Goal: Task Accomplishment & Management: Manage account settings

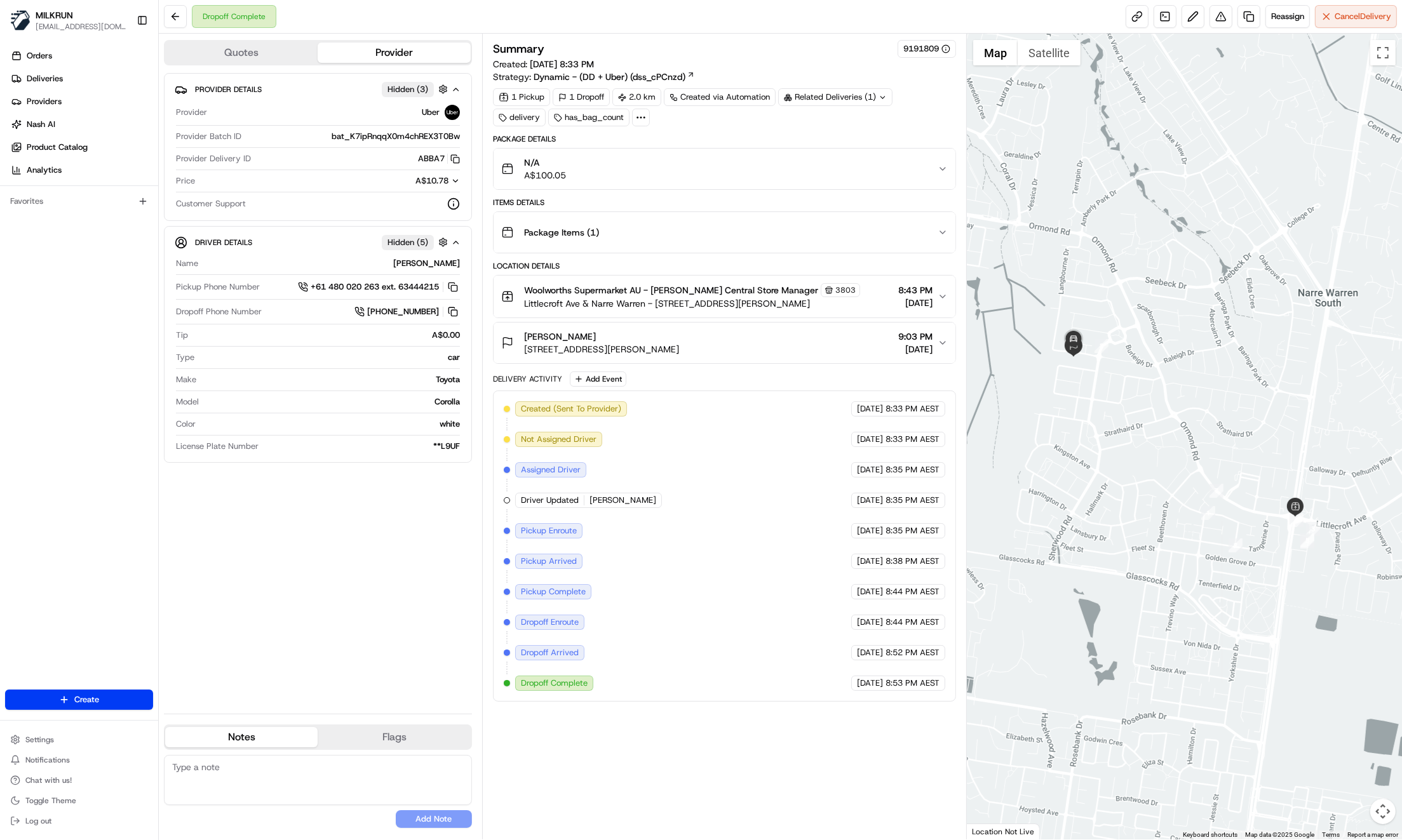
click at [946, 229] on icon "button" at bounding box center [943, 232] width 11 height 11
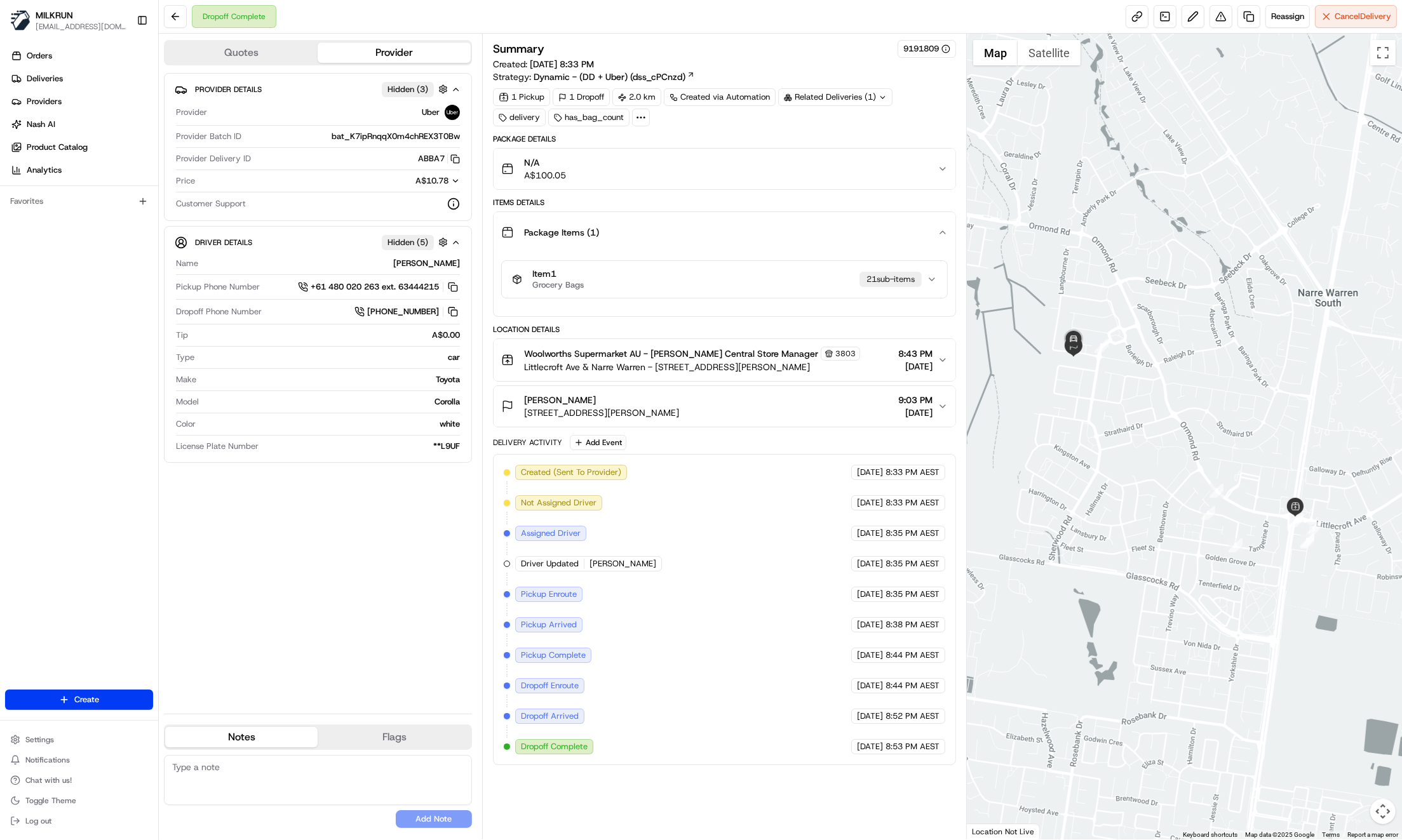
click at [943, 228] on icon "button" at bounding box center [943, 232] width 11 height 11
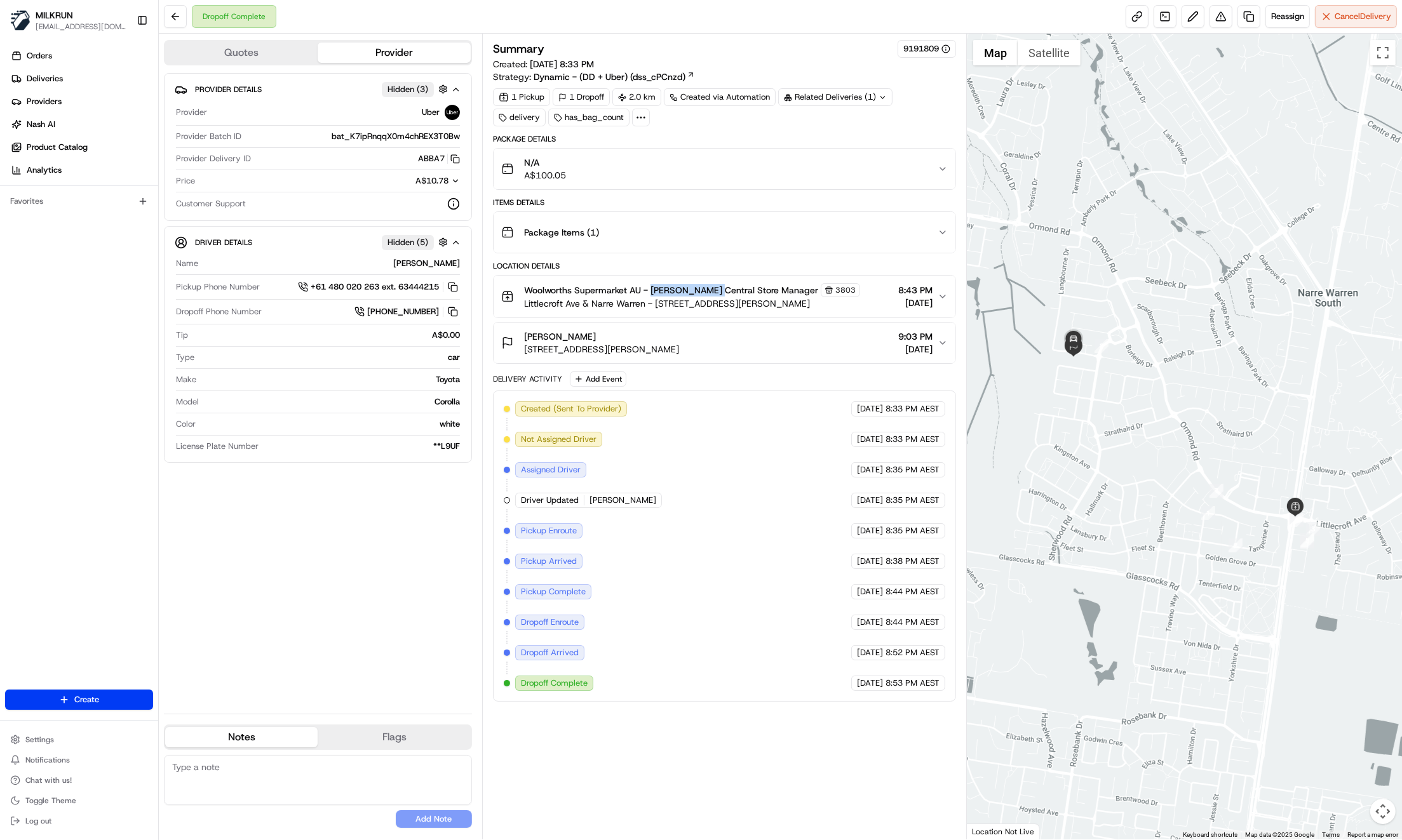
drag, startPoint x: 652, startPoint y: 288, endPoint x: 710, endPoint y: 290, distance: 58.0
click at [710, 290] on span "Woolworths Supermarket AU - Casey Central Store Manager" at bounding box center [671, 290] width 294 height 13
copy span "Casey Central"
click at [939, 339] on icon "button" at bounding box center [943, 343] width 11 height 11
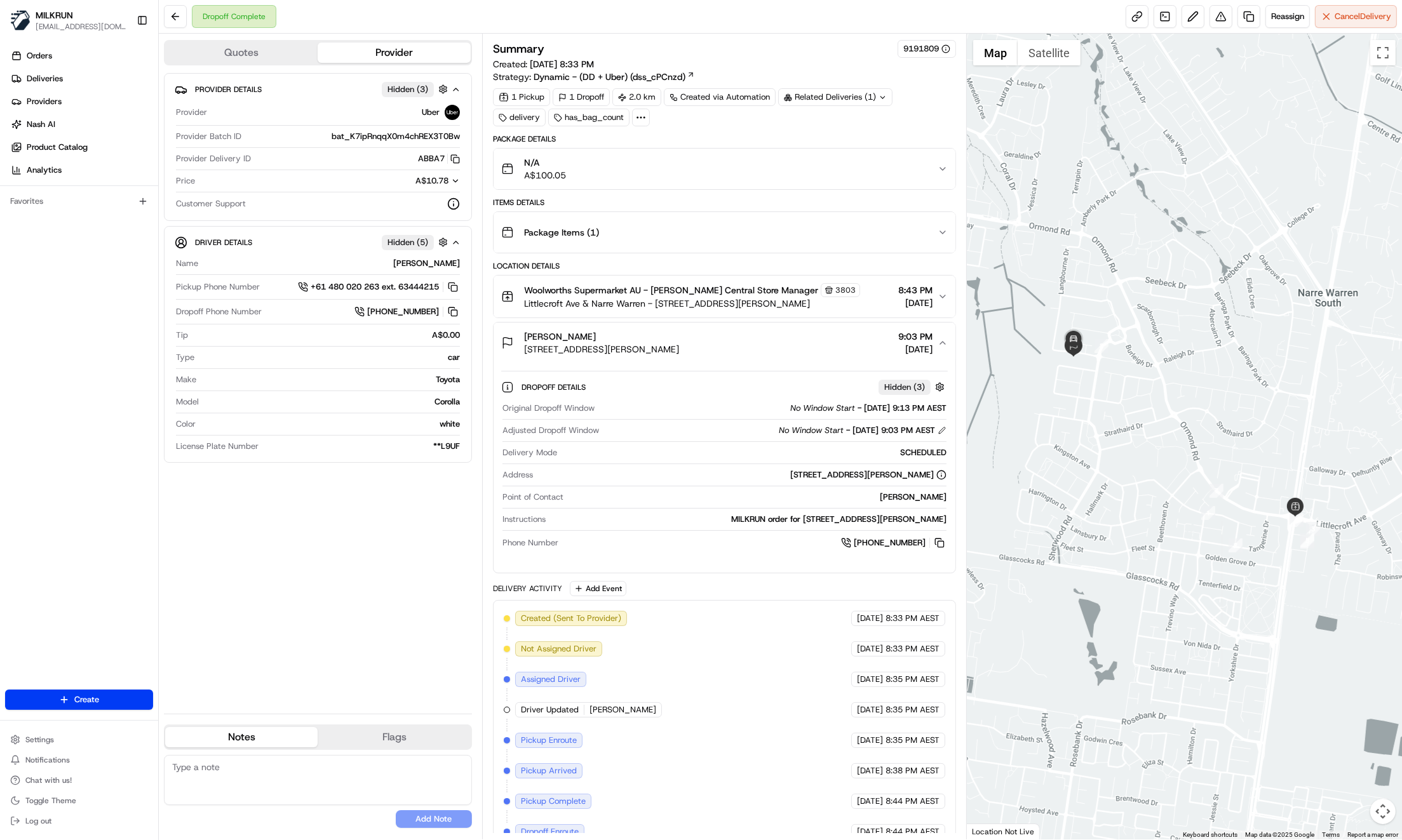
click at [943, 237] on button "Package Items ( 1 )" at bounding box center [725, 232] width 462 height 41
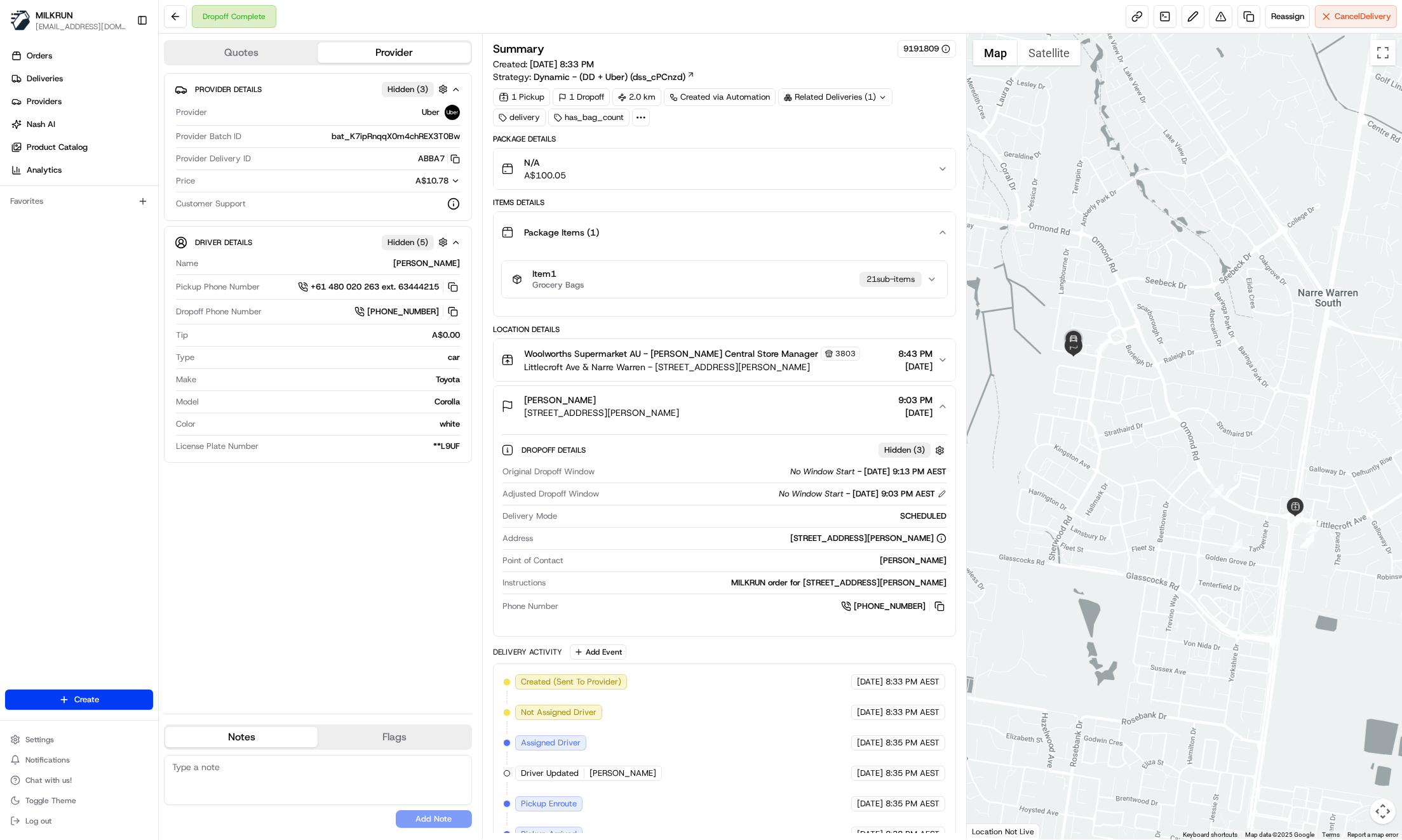
click at [934, 278] on icon "button" at bounding box center [932, 279] width 5 height 2
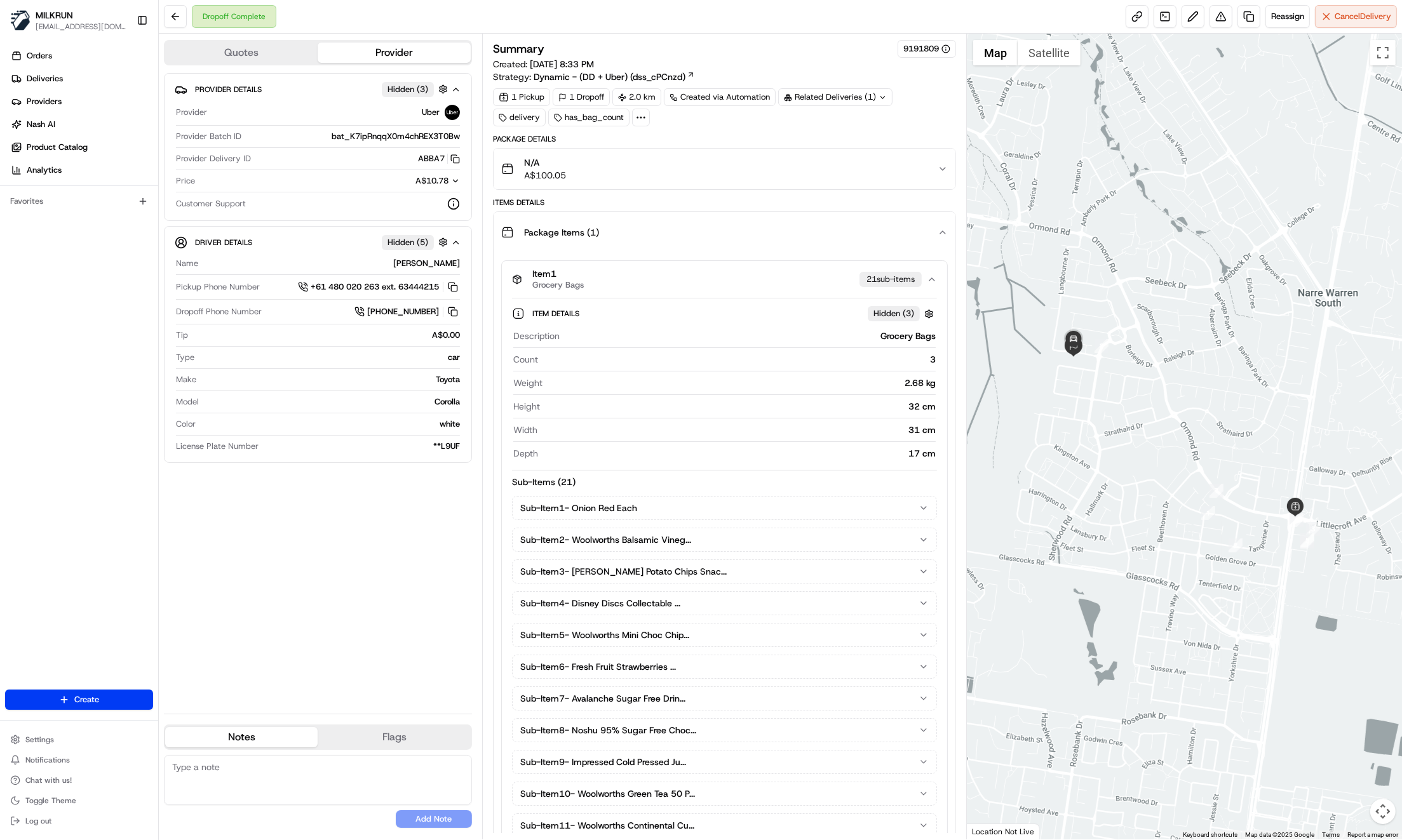
drag, startPoint x: 943, startPoint y: 233, endPoint x: 931, endPoint y: 242, distance: 15.0
click at [943, 235] on icon "button" at bounding box center [943, 232] width 11 height 11
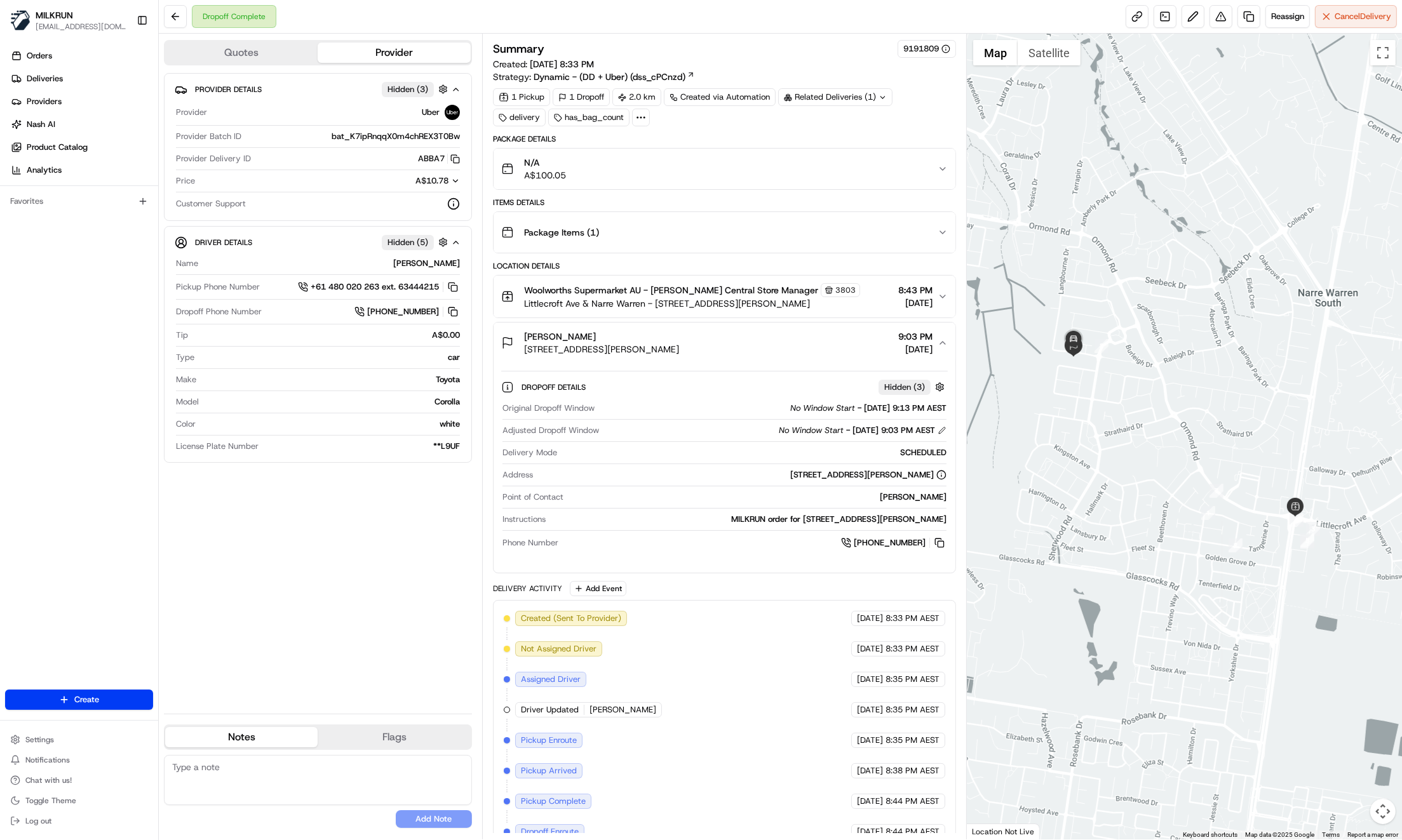
click at [226, 598] on div "Provider Details Hidden ( 3 ) Provider Uber Provider Batch ID bat_K7ipRnqqX0m4c…" at bounding box center [318, 388] width 308 height 630
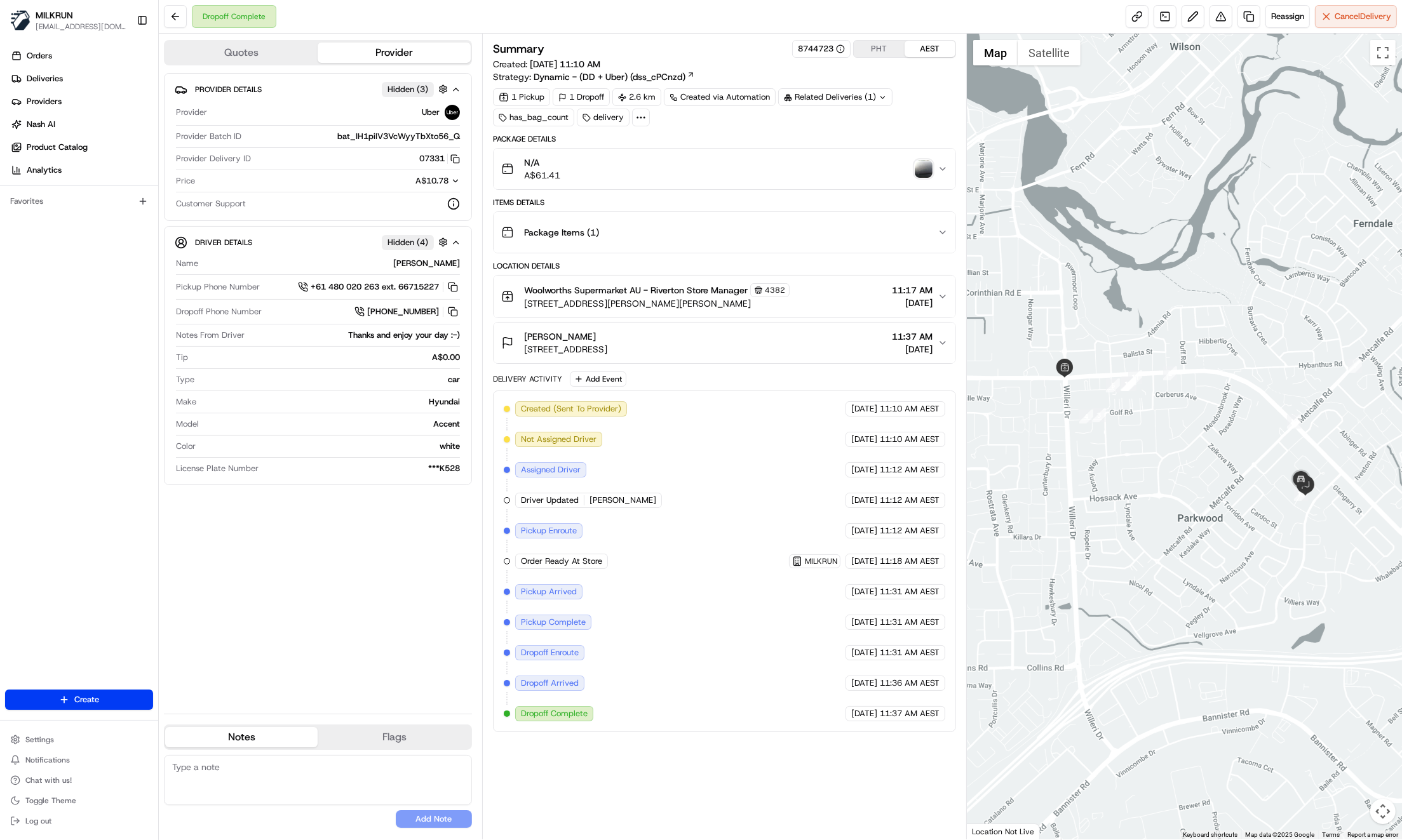
click at [939, 229] on icon "button" at bounding box center [943, 232] width 11 height 11
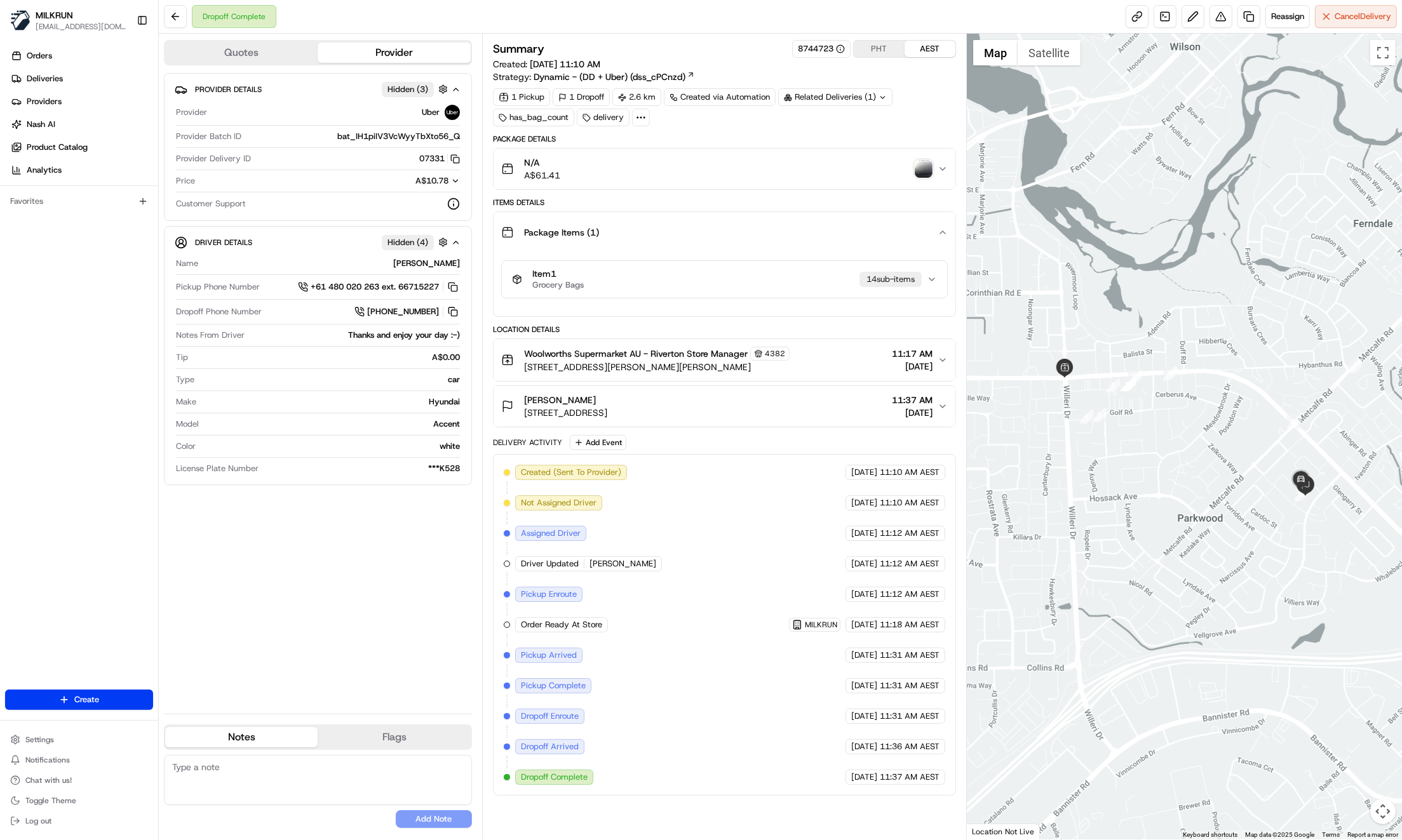
click at [935, 280] on icon "button" at bounding box center [932, 279] width 11 height 11
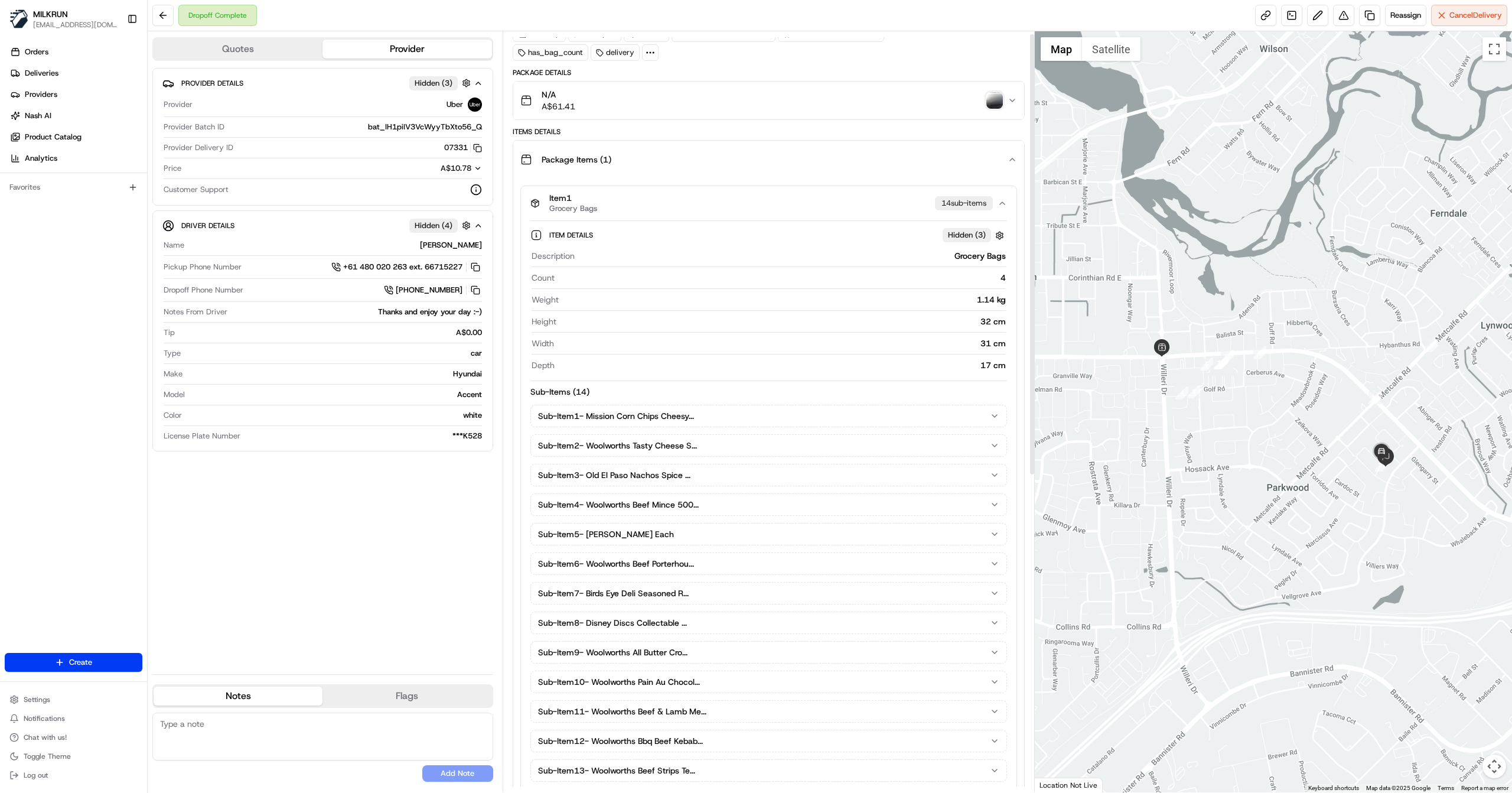
scroll to position [5, 0]
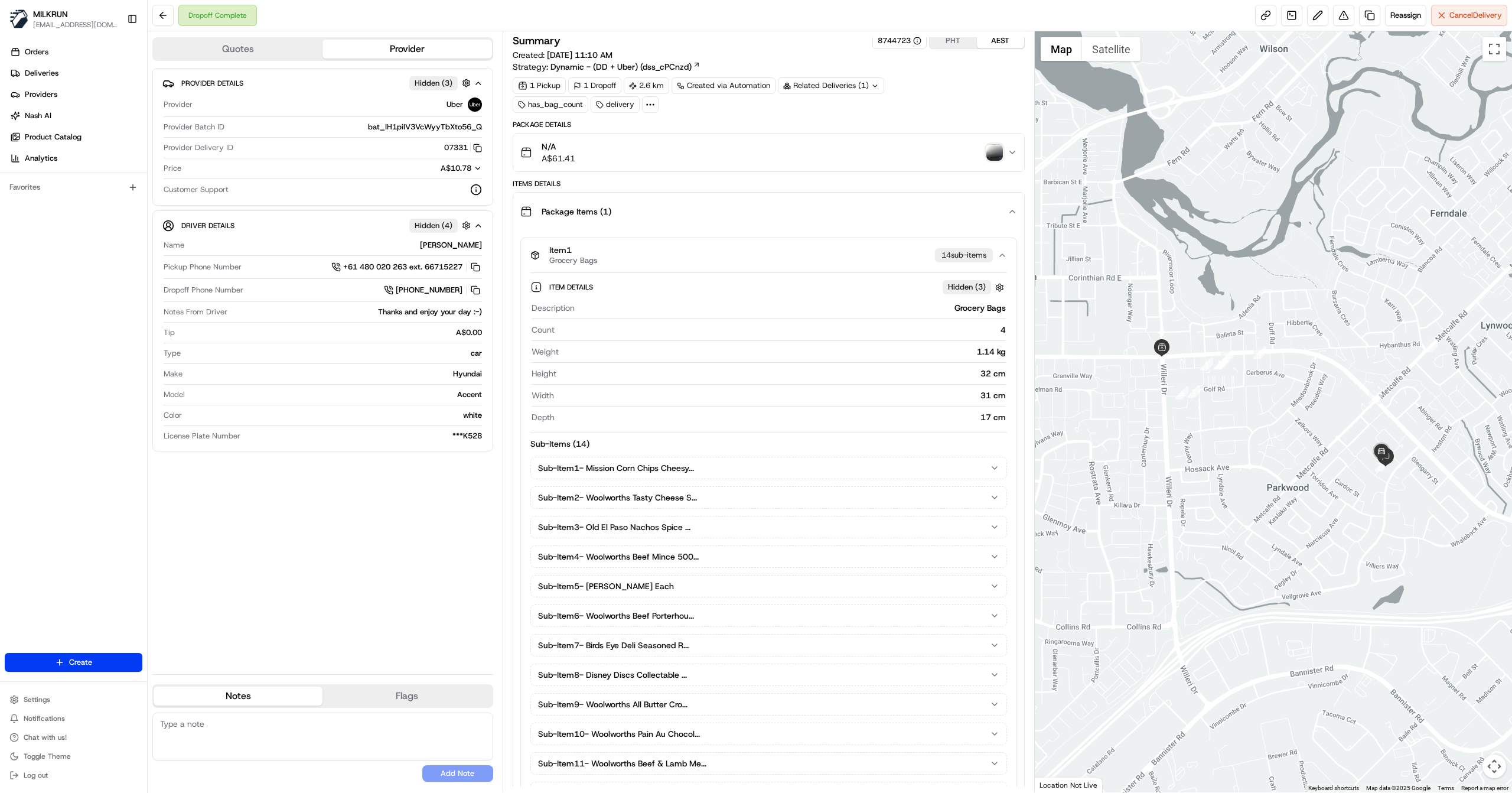
click at [1003, 251] on icon "button" at bounding box center [1002, 255] width 10 height 10
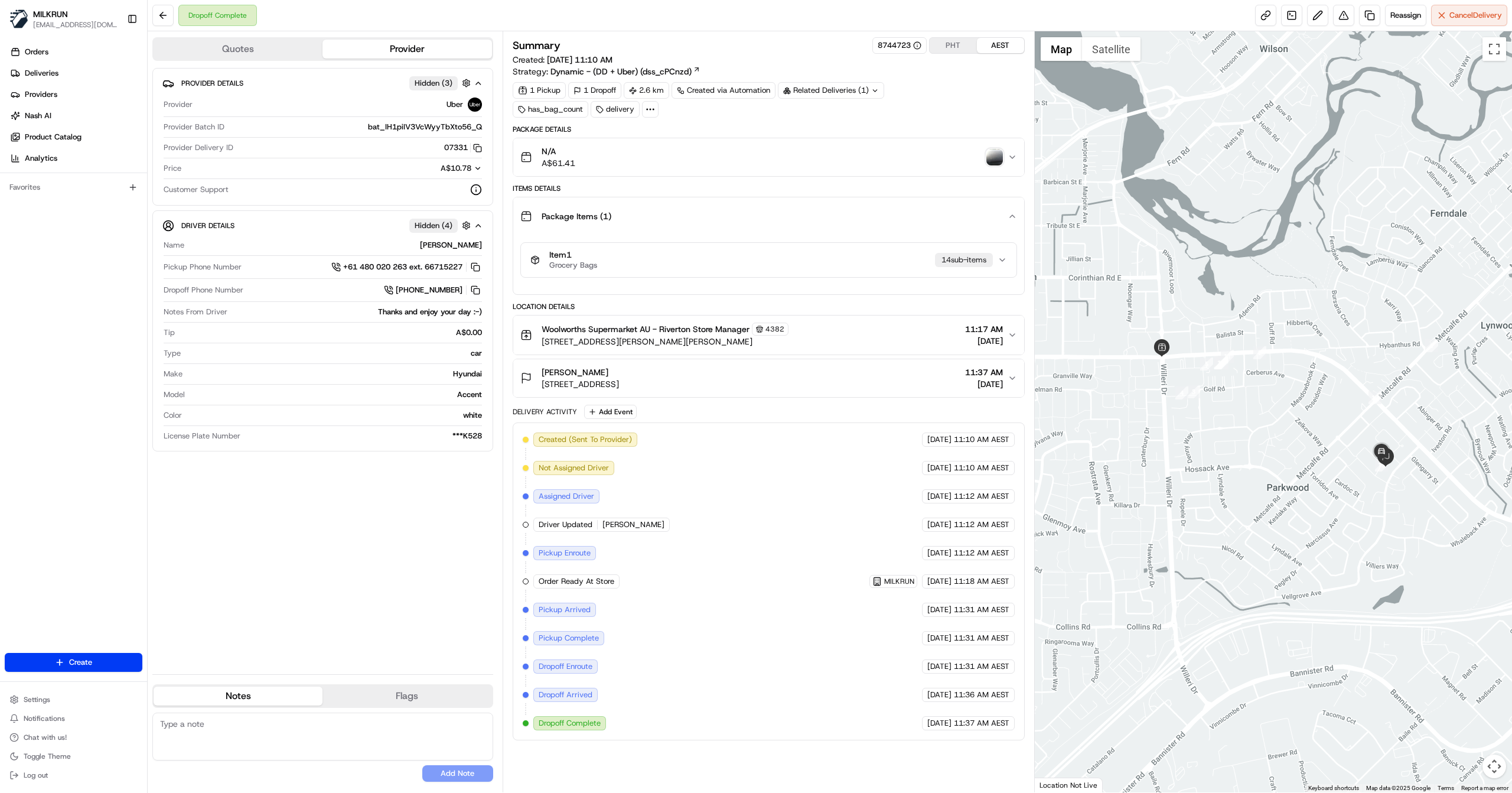
click at [122, 348] on div "Orders Deliveries Providers Nash AI Product Catalog Analytics Favorites" at bounding box center [73, 348] width 147 height 622
drag, startPoint x: 658, startPoint y: 325, endPoint x: 714, endPoint y: 326, distance: 56.0
click at [714, 326] on span "Woolworths Supermarket AU - Riverton Store Manager" at bounding box center [646, 329] width 208 height 12
copy span "Riverton Store"
click at [365, 573] on div "Provider Details Hidden ( 3 ) Provider Uber Provider Batch ID bat_IH1piIV3VcWyy…" at bounding box center [322, 366] width 341 height 597
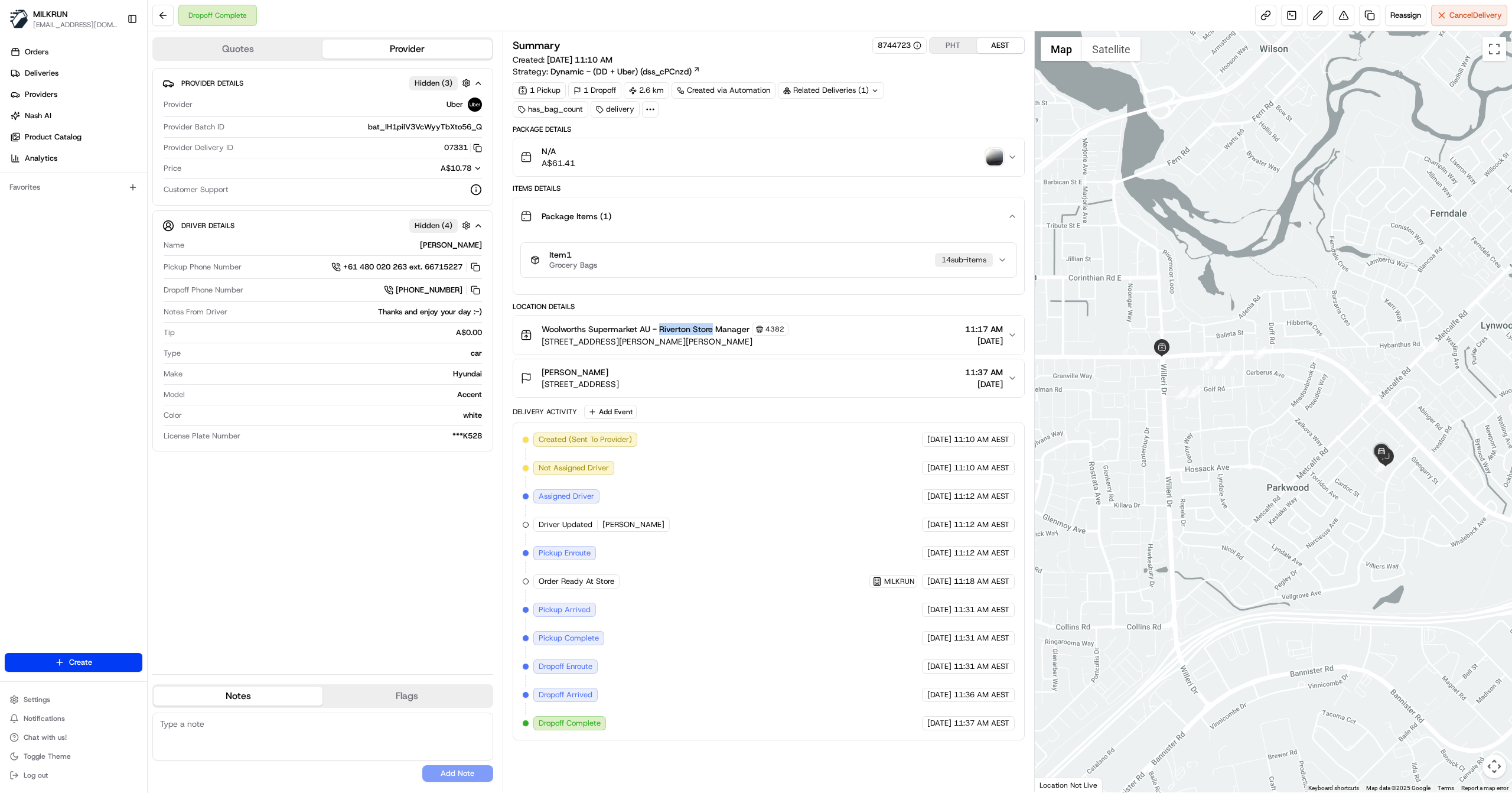
drag, startPoint x: 660, startPoint y: 325, endPoint x: 713, endPoint y: 326, distance: 53.0
click at [713, 326] on span "Woolworths Supermarket AU - Riverton Store Manager" at bounding box center [646, 329] width 208 height 12
copy span "Riverton Store"
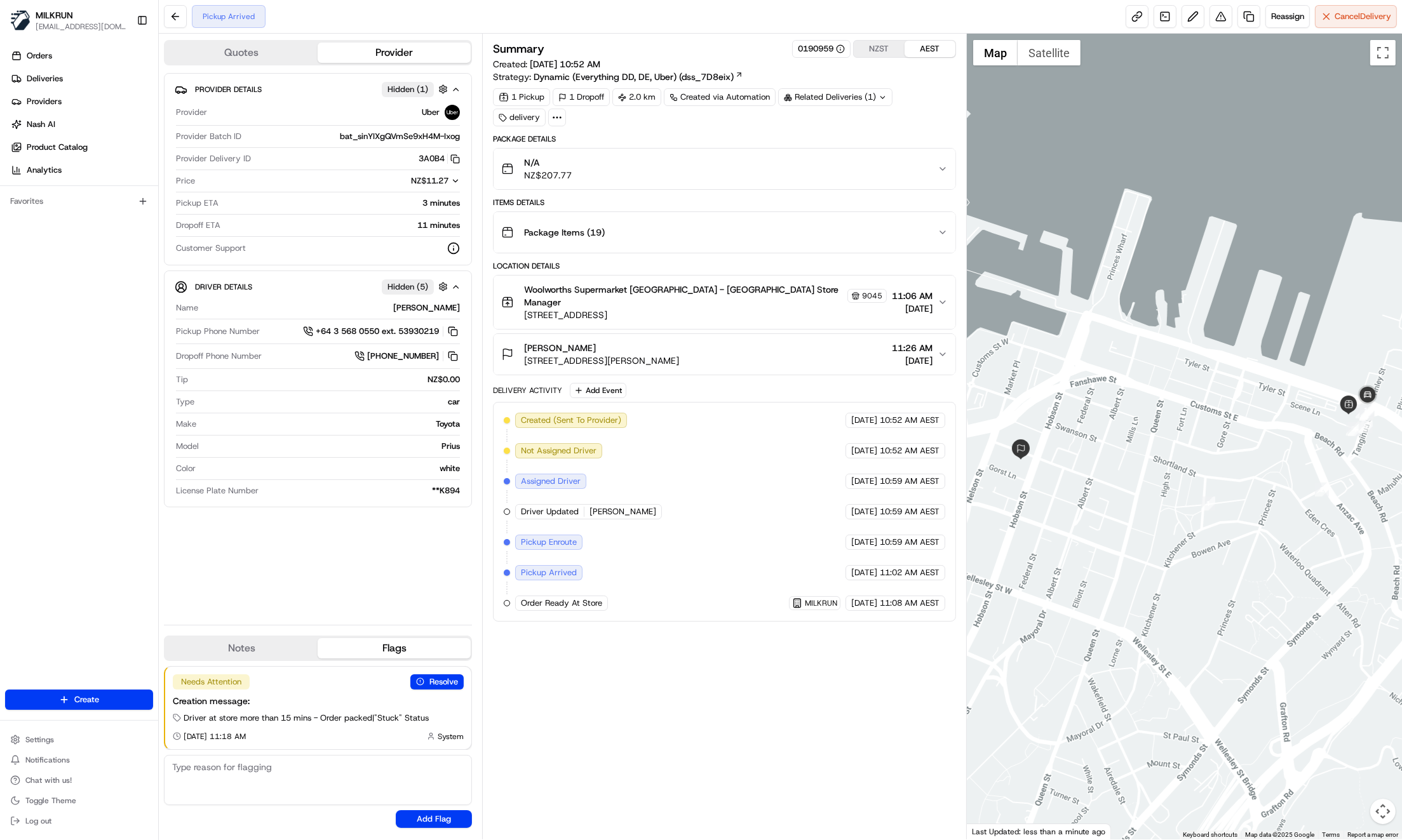
click at [765, 789] on div "Summary 0190959 NZST AEST Created: 19/08/2025 10:52 AM Strategy: Dynamic (Every…" at bounding box center [724, 436] width 463 height 793
click at [660, 709] on div "Summary 0190959 NZST AEST Created: 19/08/2025 10:52 AM Strategy: Dynamic (Every…" at bounding box center [724, 436] width 463 height 793
click at [427, 535] on div "Provider Details Hidden ( 2 ) Provider Uber Provider Batch ID bat_sinYIXgQVmSe9…" at bounding box center [318, 343] width 308 height 542
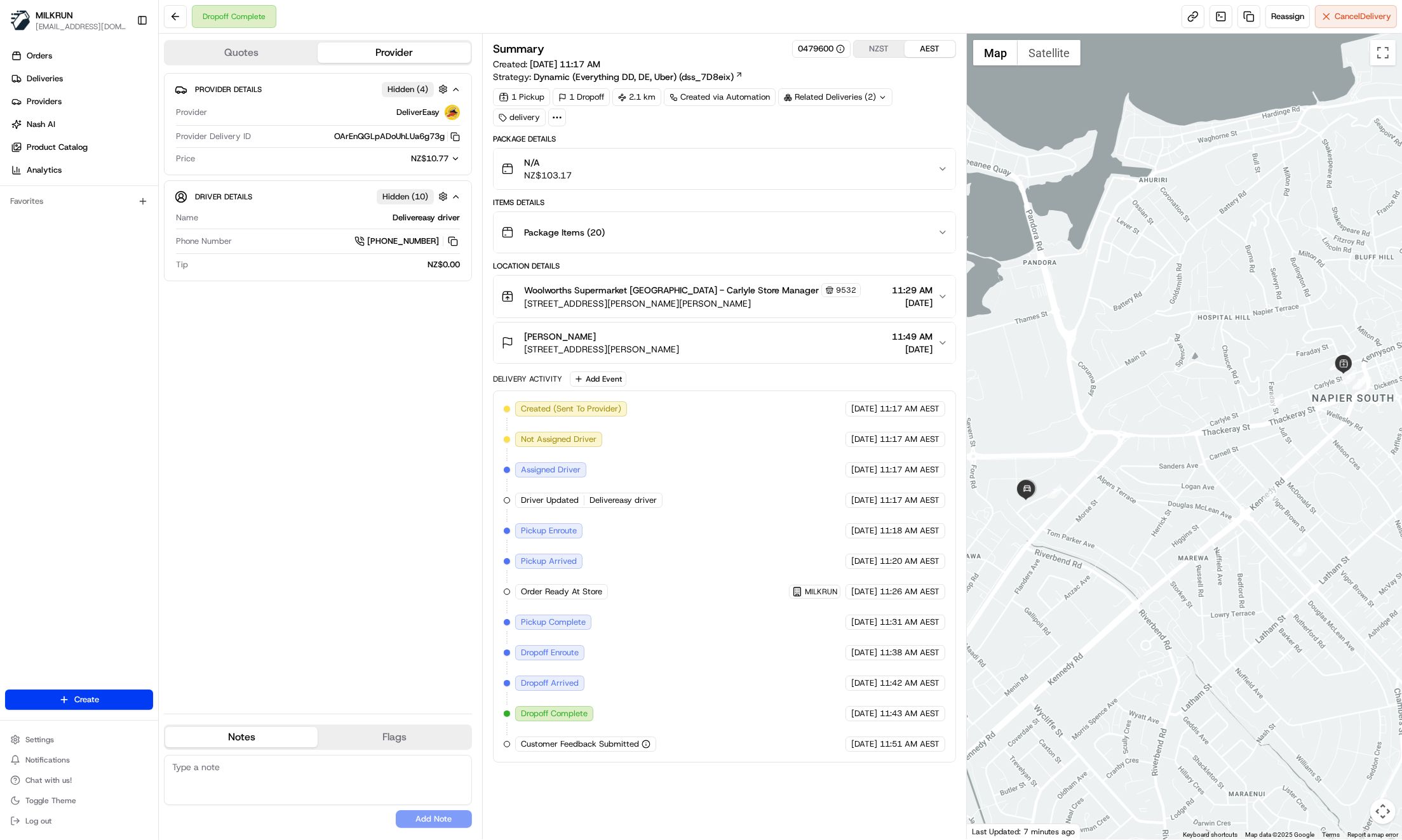
click at [308, 520] on div "Provider Details Hidden ( 4 ) Provider DeliverEasy Provider Delivery ID OArEnQG…" at bounding box center [318, 388] width 308 height 630
drag, startPoint x: 653, startPoint y: 288, endPoint x: 678, endPoint y: 289, distance: 25.0
click at [678, 289] on span "Woolworths Supermarket [GEOGRAPHIC_DATA] - Carlyle Store Manager" at bounding box center [672, 290] width 295 height 13
copy span "[PERSON_NAME]"
drag, startPoint x: 726, startPoint y: 306, endPoint x: 669, endPoint y: 296, distance: 57.9
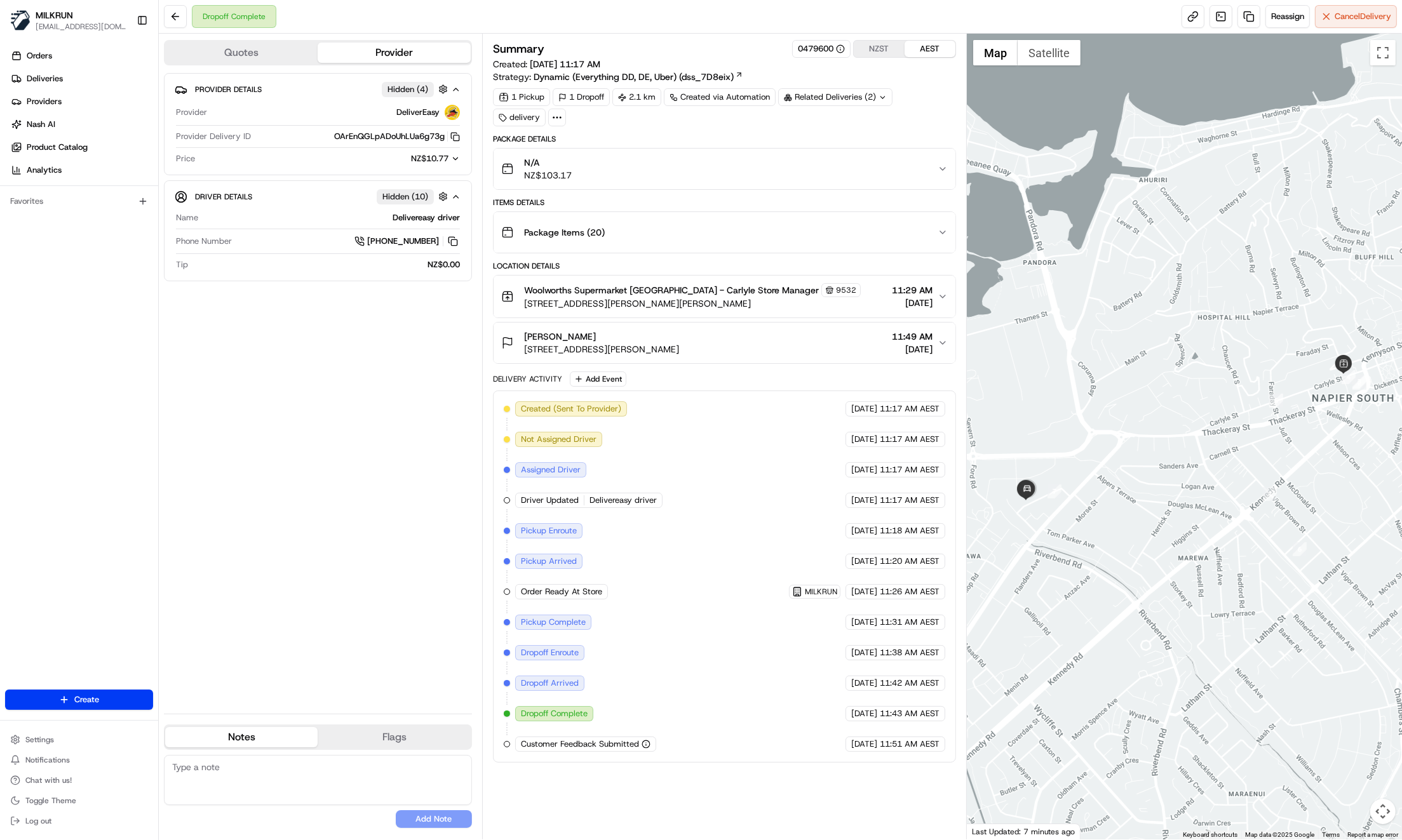
click at [725, 304] on span "33 Carlyle St, Napier, Hawke's Bay 4110, NZ" at bounding box center [692, 304] width 336 height 13
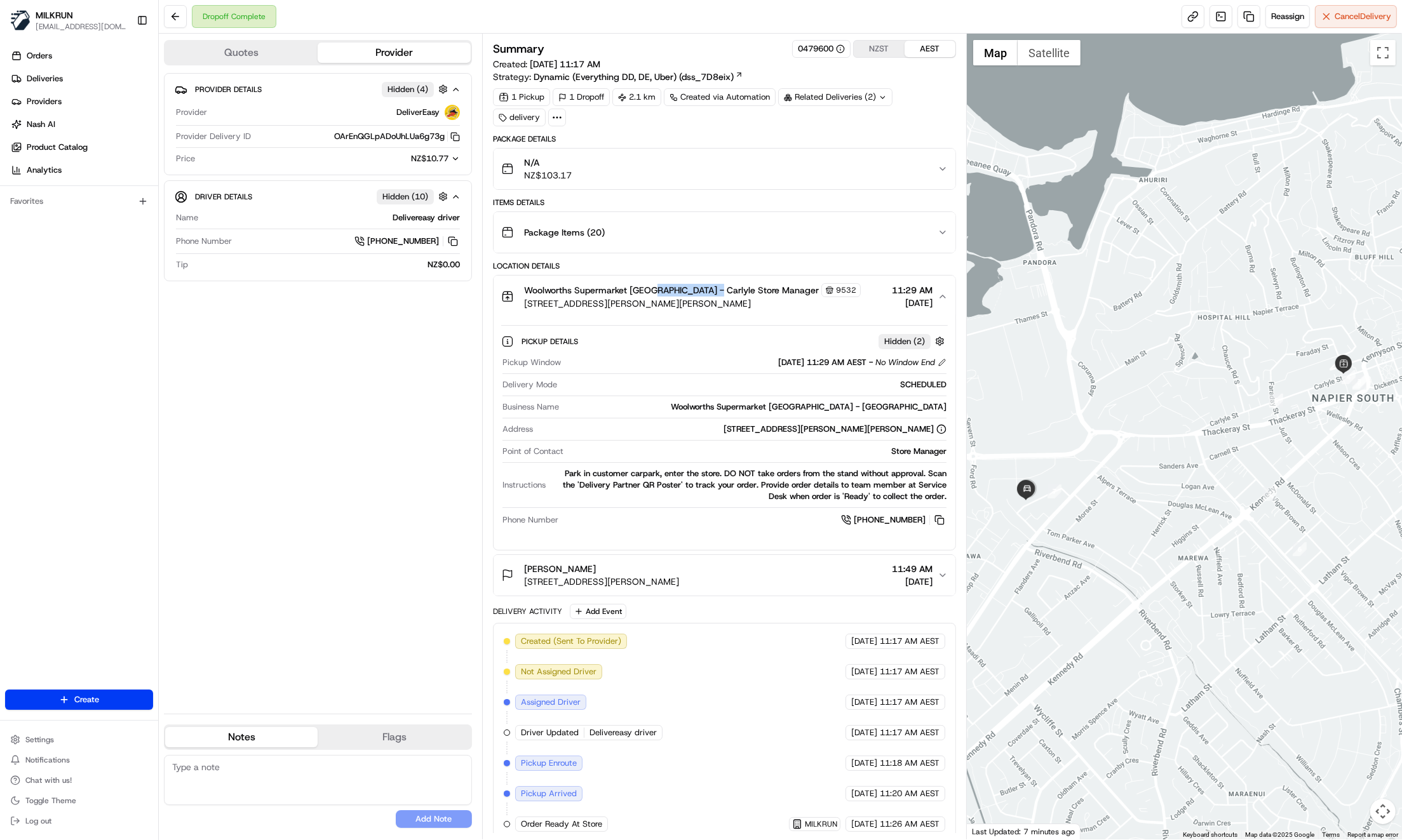
drag, startPoint x: 651, startPoint y: 287, endPoint x: 705, endPoint y: 289, distance: 54.0
click at [705, 289] on span "Woolworths Supermarket NZ - Carlyle Store Manager" at bounding box center [672, 290] width 295 height 13
copy span "Carlyle Store"
click at [836, 290] on span "9532" at bounding box center [846, 290] width 20 height 11
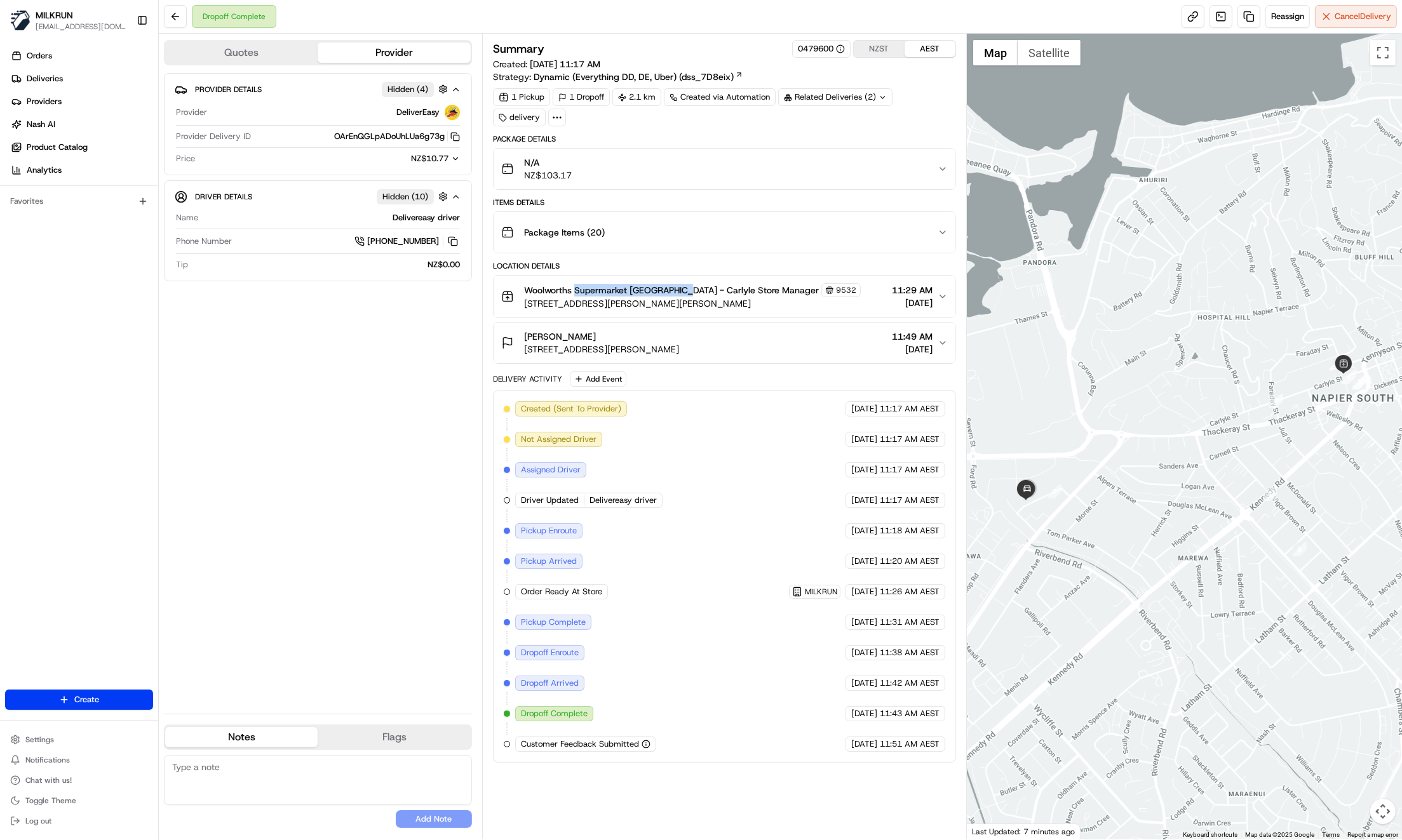
drag, startPoint x: 575, startPoint y: 287, endPoint x: 678, endPoint y: 292, distance: 103.1
click at [678, 292] on span "Woolworths Supermarket NZ - Carlyle Store Manager" at bounding box center [672, 290] width 295 height 13
copy span "Supermarket NZ - Carlyle"
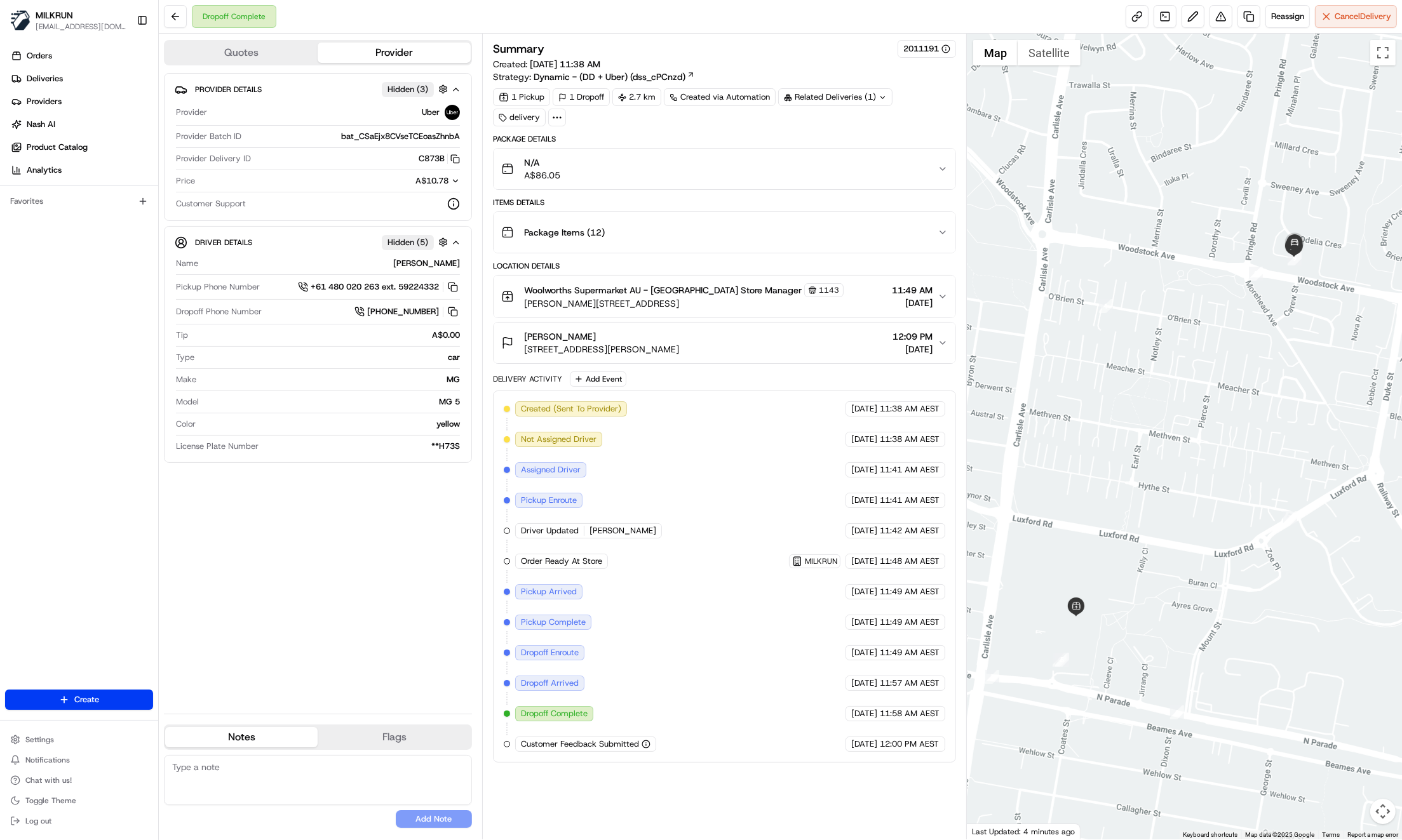
click at [943, 232] on icon "button" at bounding box center [943, 232] width 11 height 11
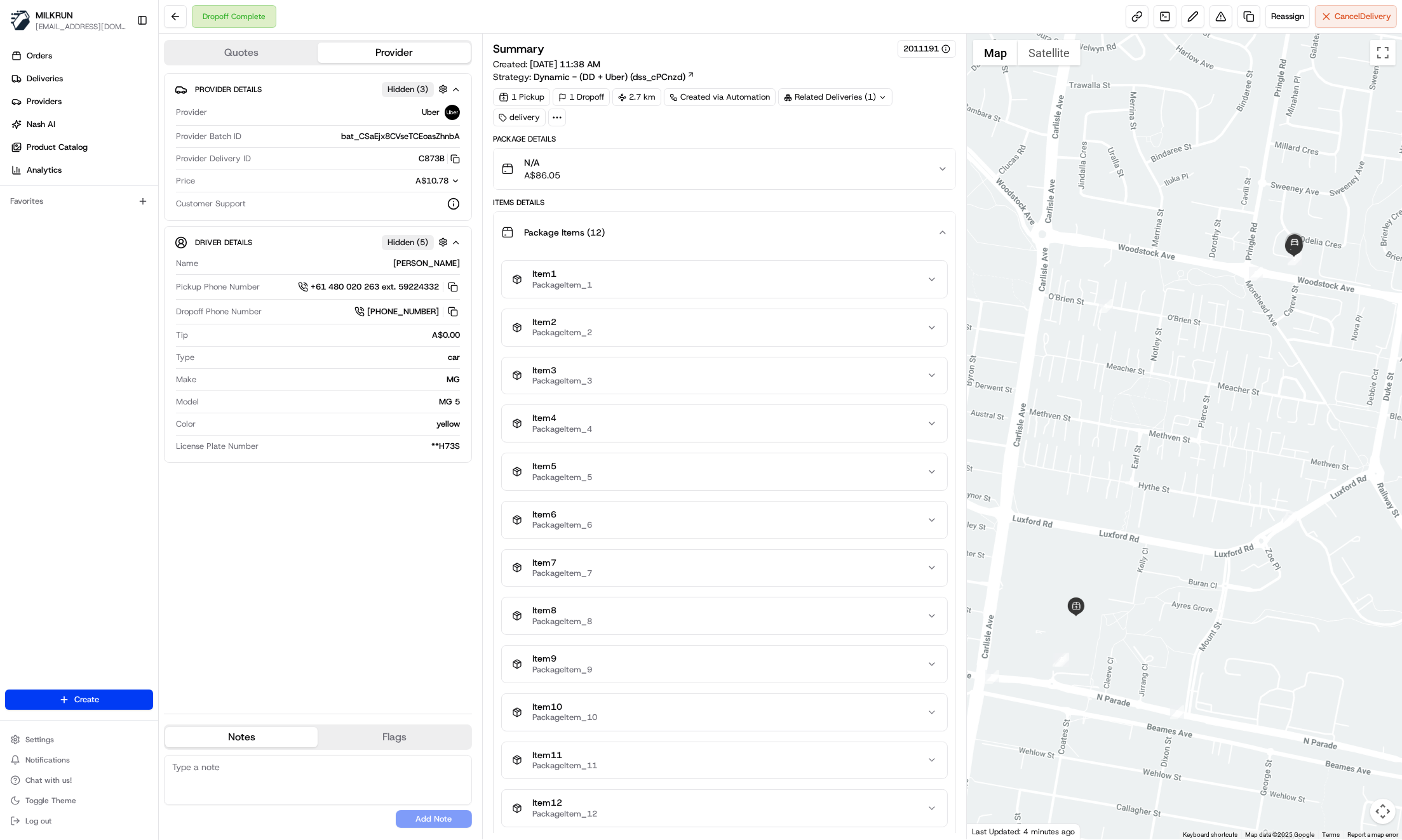
click at [938, 233] on icon "button" at bounding box center [943, 232] width 11 height 11
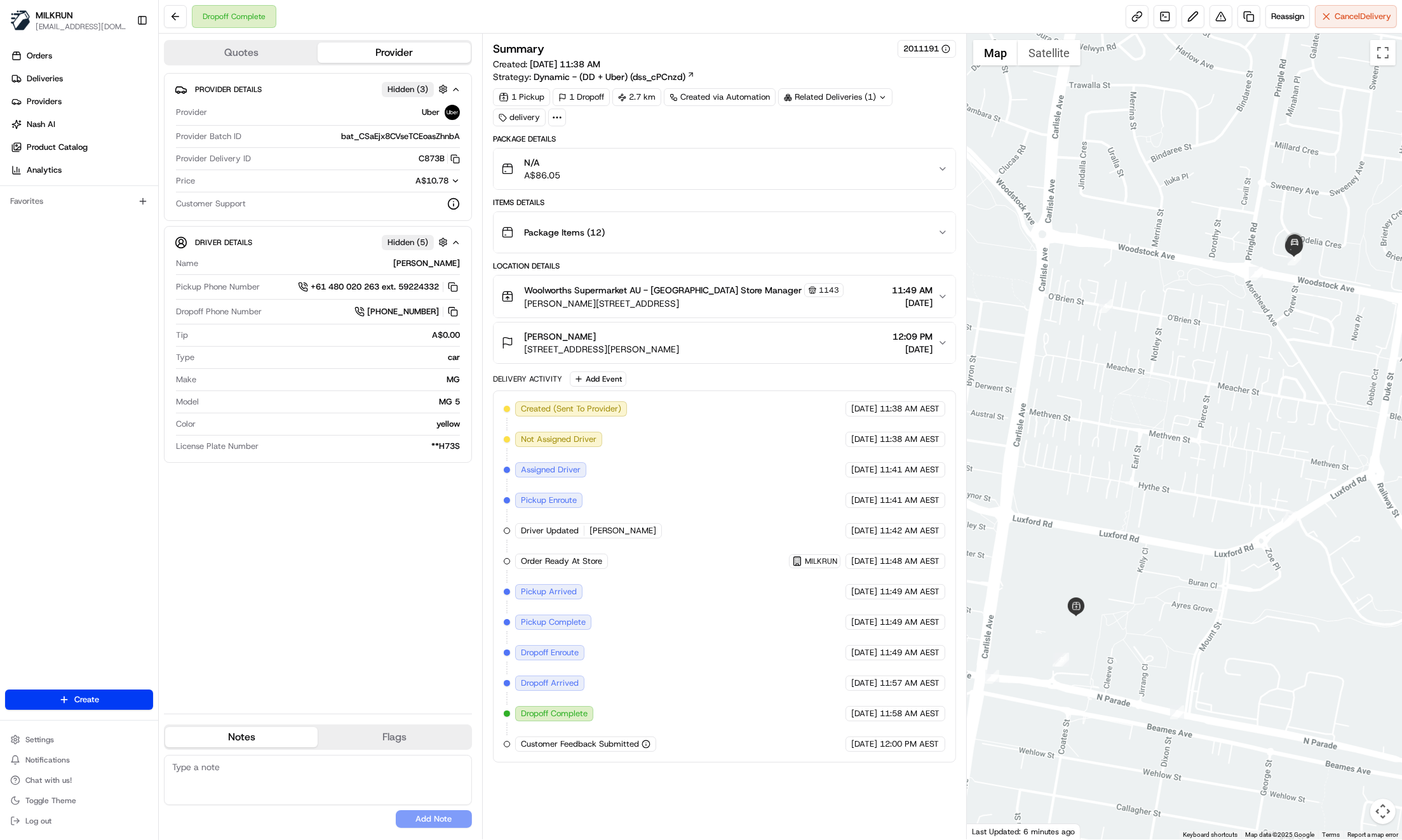
click at [340, 628] on div "Provider Details Hidden ( 3 ) Provider Uber Provider Batch ID bat_CSaEjx8CVseTC…" at bounding box center [318, 388] width 308 height 630
drag, startPoint x: 524, startPoint y: 331, endPoint x: 575, endPoint y: 336, distance: 51.2
click at [575, 336] on div "Renae galea" at bounding box center [601, 337] width 155 height 13
drag, startPoint x: 86, startPoint y: 298, endPoint x: 401, endPoint y: 296, distance: 315.0
click at [86, 298] on div "Orders Deliveries Providers Nash AI Product Catalog Analytics Favorites" at bounding box center [79, 369] width 158 height 657
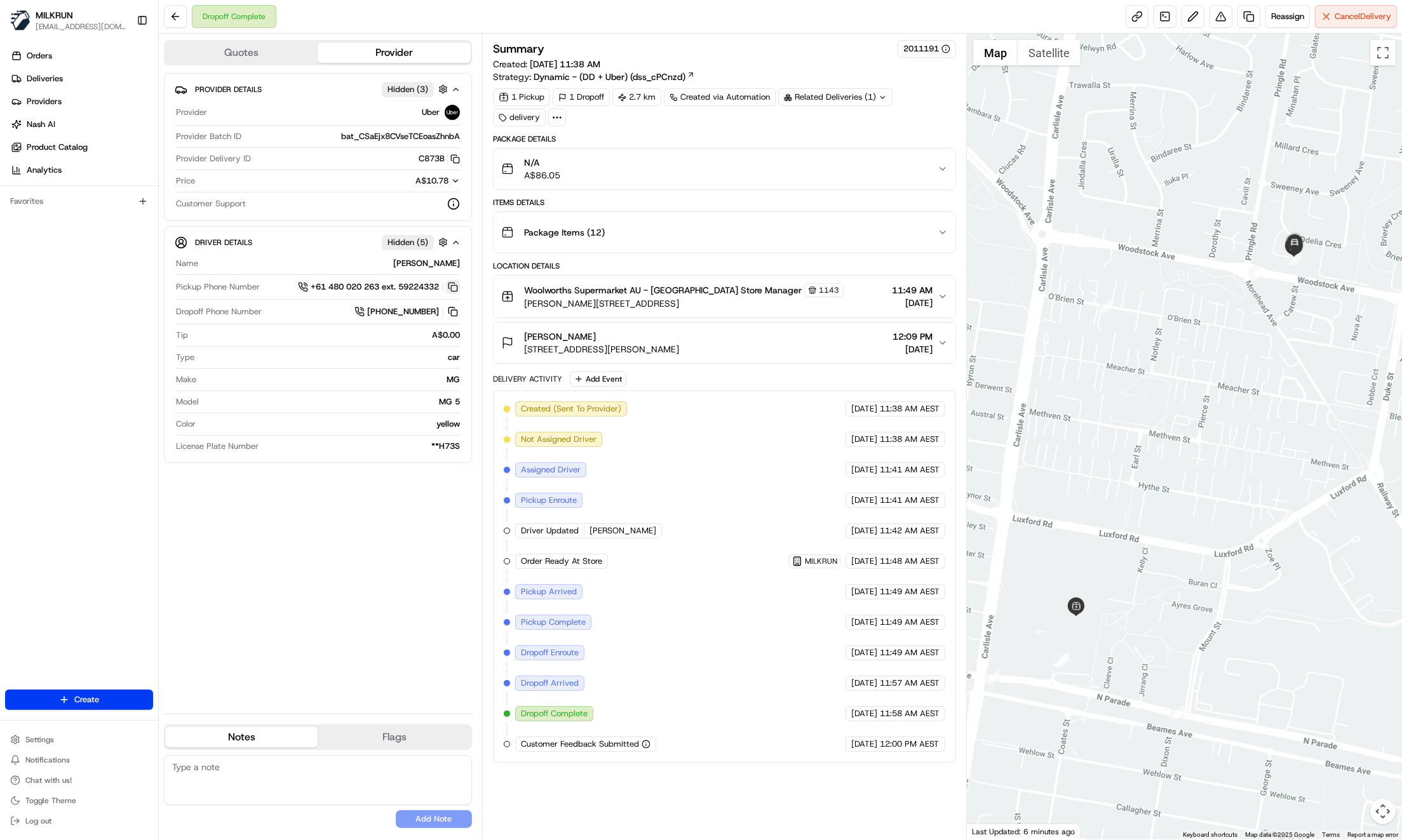
click at [455, 287] on button at bounding box center [452, 287] width 14 height 14
click at [298, 285] on icon at bounding box center [303, 287] width 11 height 11
click at [105, 351] on div "Orders Deliveries Providers Nash AI Product Catalog Analytics Favorites" at bounding box center [79, 369] width 158 height 657
drag, startPoint x: 392, startPoint y: 667, endPoint x: 398, endPoint y: 642, distance: 25.7
click at [391, 659] on div "Provider Details Hidden ( 3 ) Provider Uber Provider Batch ID bat_CSaEjx8CVseTC…" at bounding box center [318, 388] width 308 height 630
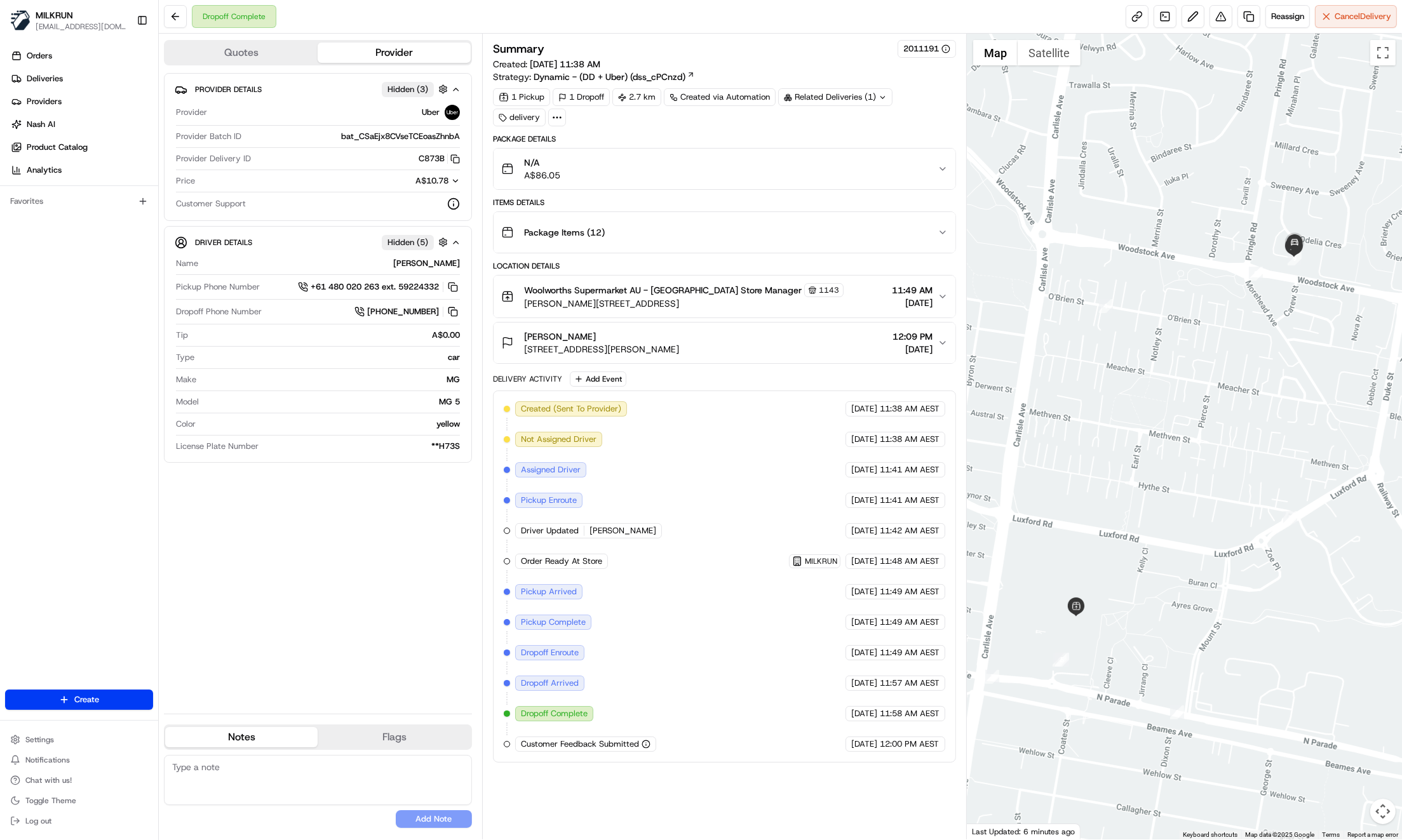
click at [1071, 23] on div "Dropoff Complete Reassign Cancel Delivery" at bounding box center [780, 17] width 1243 height 34
click at [100, 334] on div "Orders Deliveries Providers Nash AI Product Catalog Analytics Favorites" at bounding box center [79, 369] width 158 height 657
click at [79, 339] on div "Orders Deliveries Providers Nash AI Product Catalog Analytics Favorites" at bounding box center [79, 369] width 158 height 657
click at [949, 340] on button "Renae galea 30 Alvis Pl, Plumpton, NSW 2761, AU 12:09 PM 19/08/2025" at bounding box center [725, 343] width 462 height 41
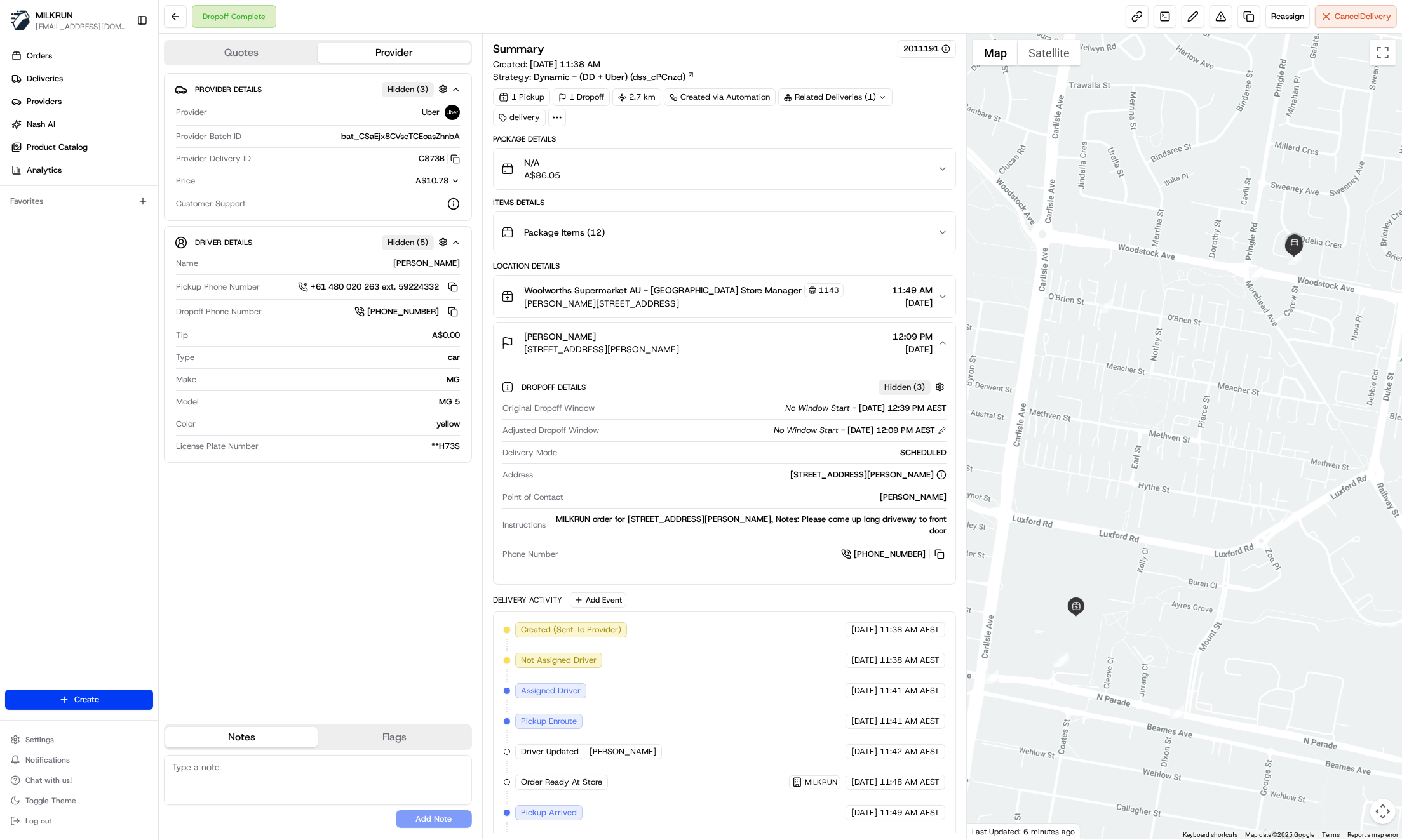
click at [807, 227] on div "Package Items ( 12 )" at bounding box center [719, 232] width 437 height 25
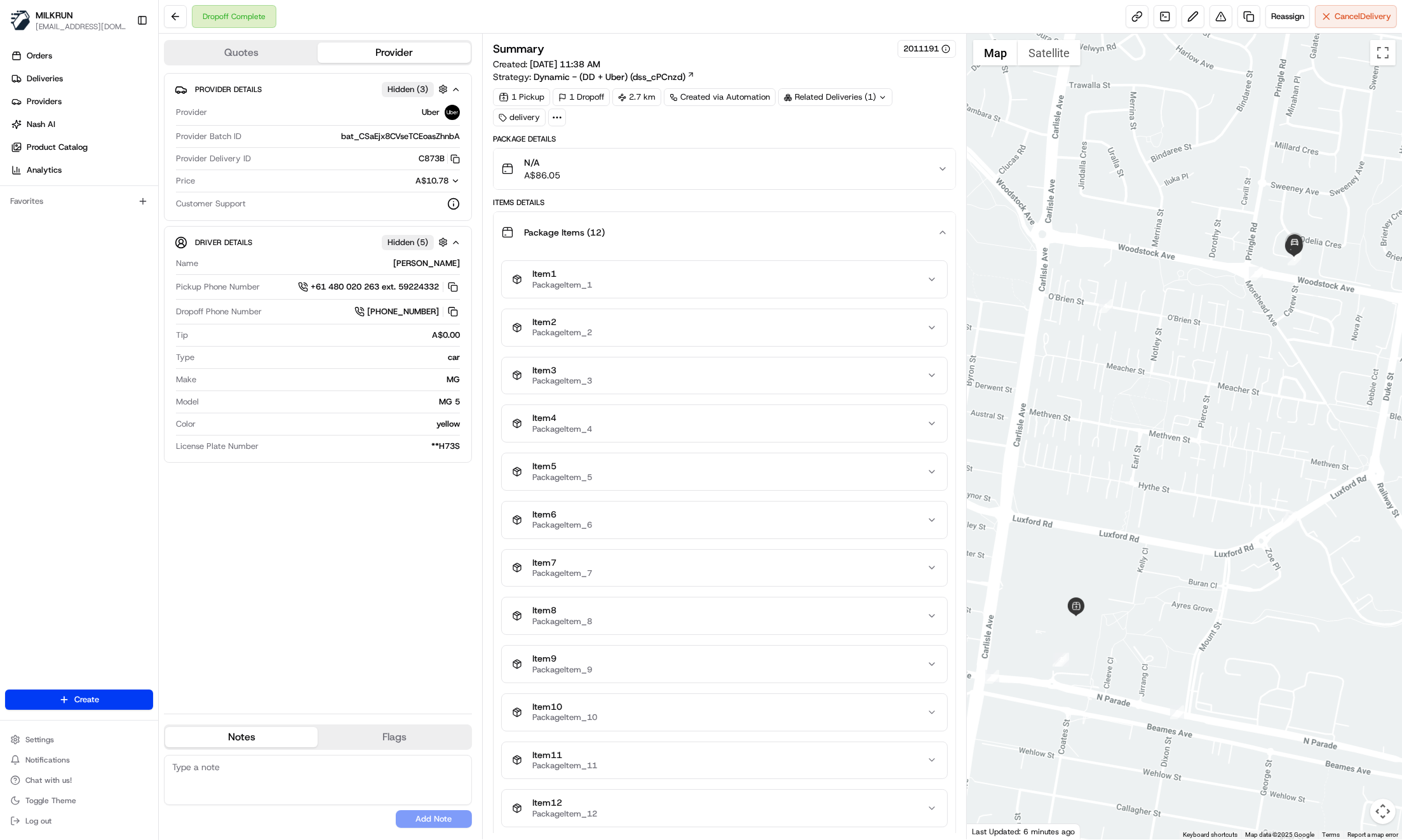
click at [806, 227] on div "Package Items ( 12 )" at bounding box center [719, 232] width 437 height 25
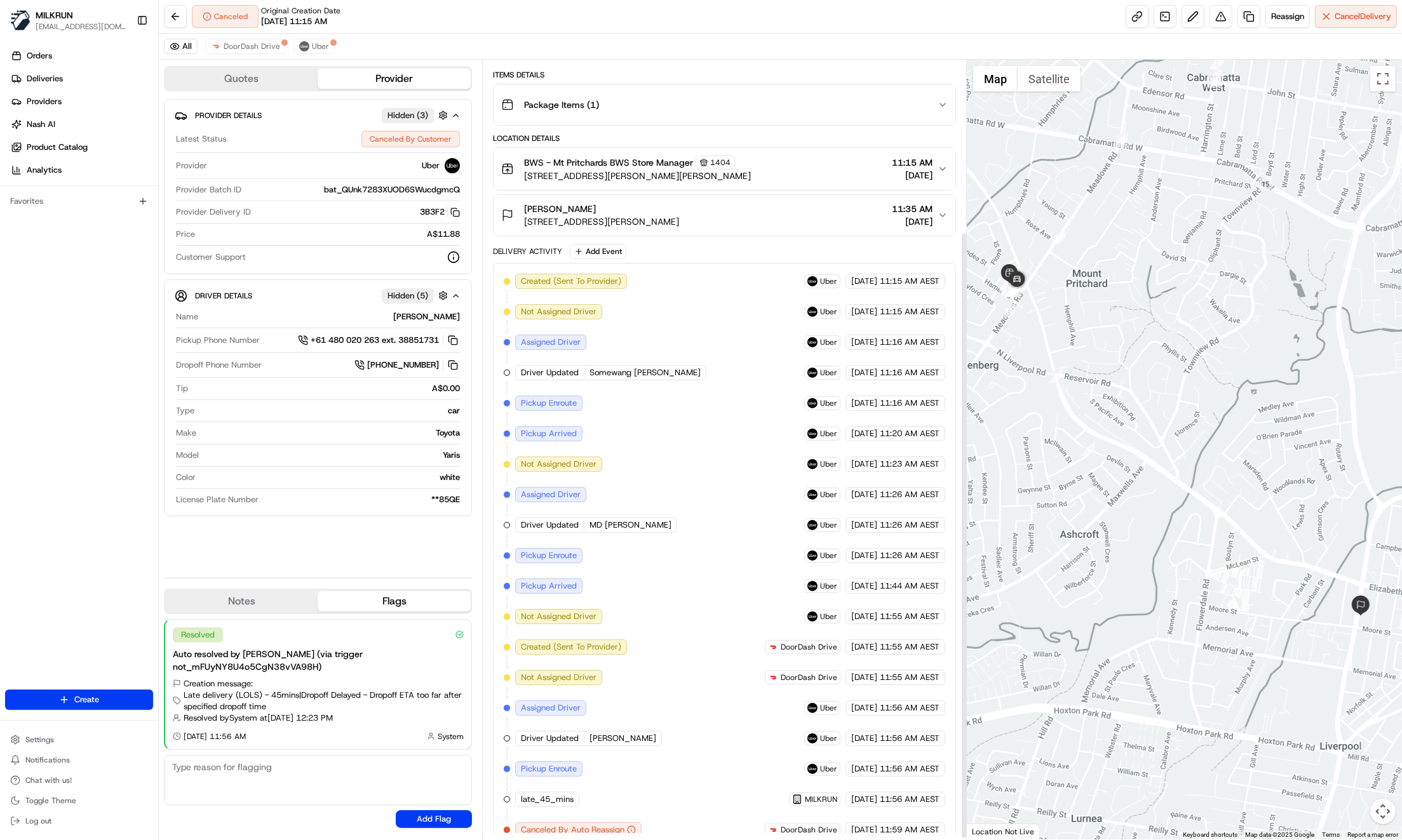
scroll to position [222, 0]
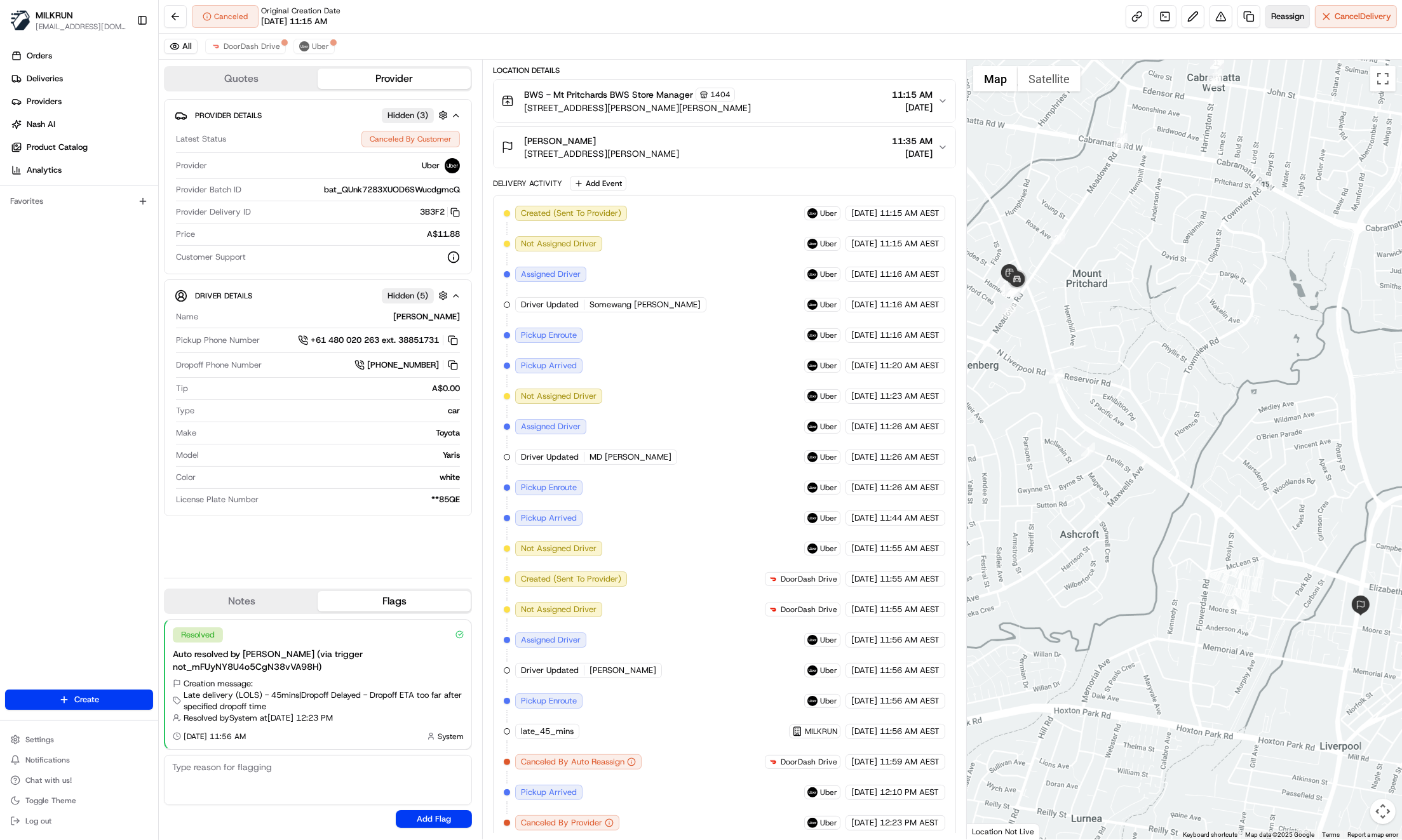
click at [1292, 19] on span "Reassign" at bounding box center [1288, 16] width 33 height 11
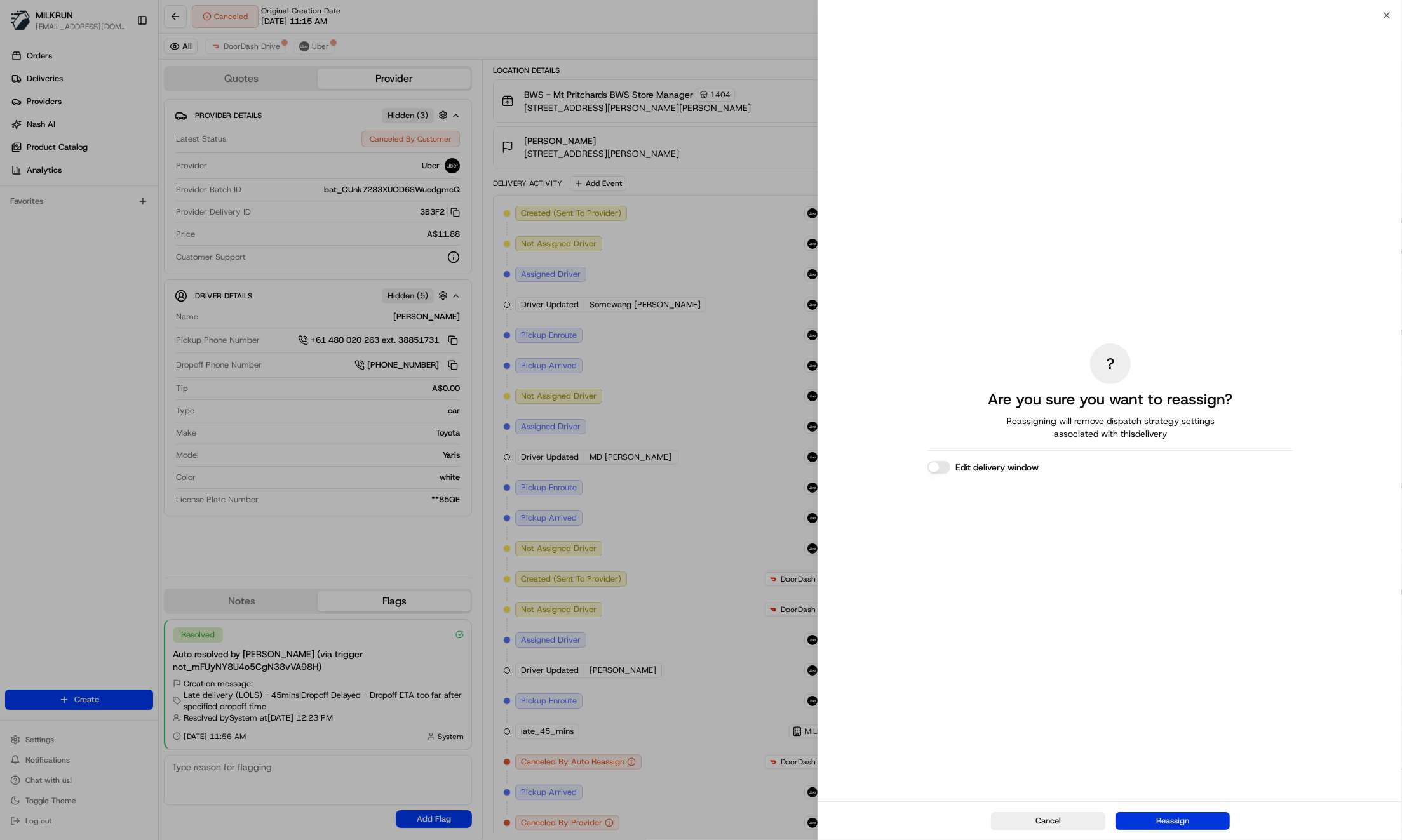
click at [1188, 824] on button "Reassign" at bounding box center [1172, 821] width 114 height 18
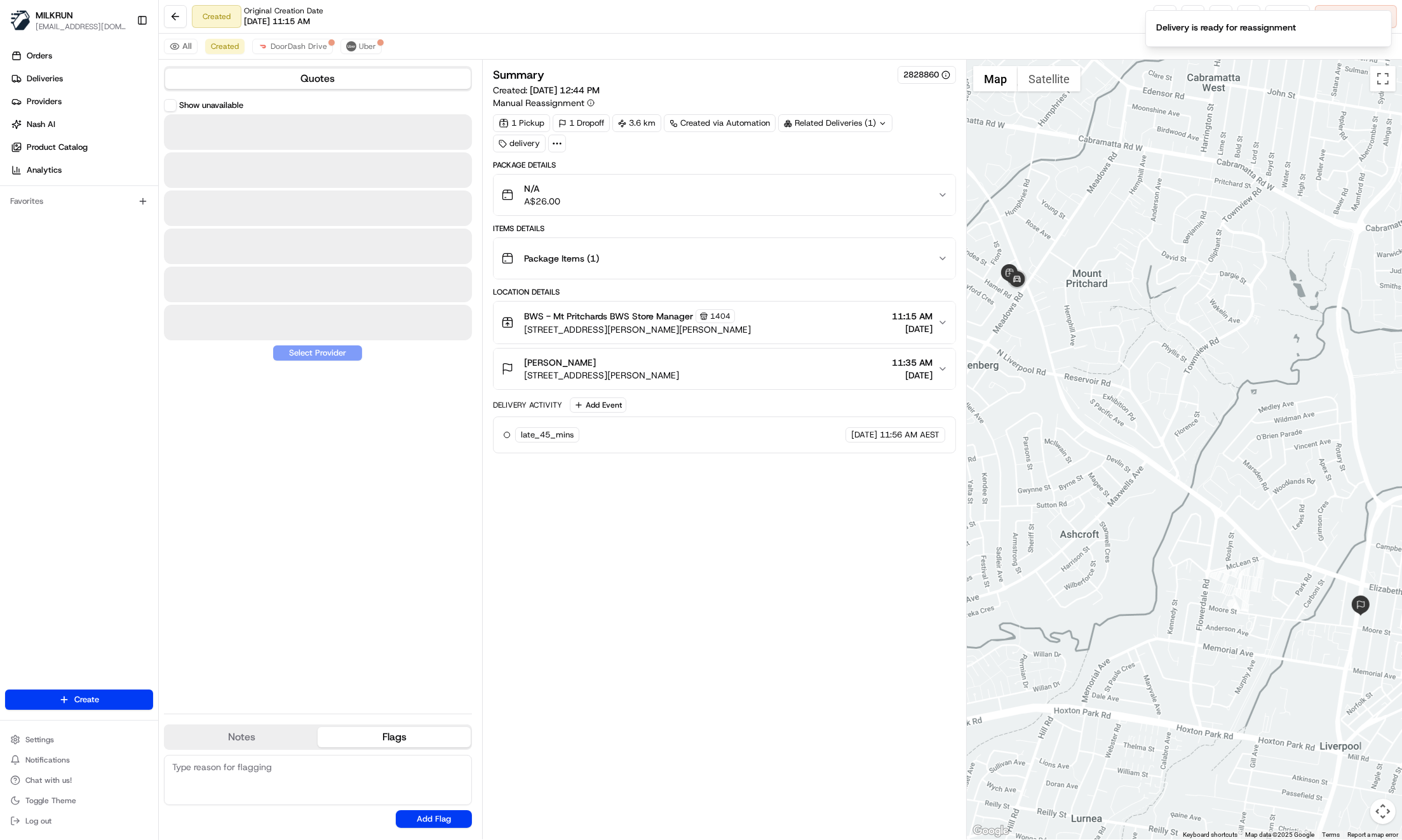
scroll to position [0, 0]
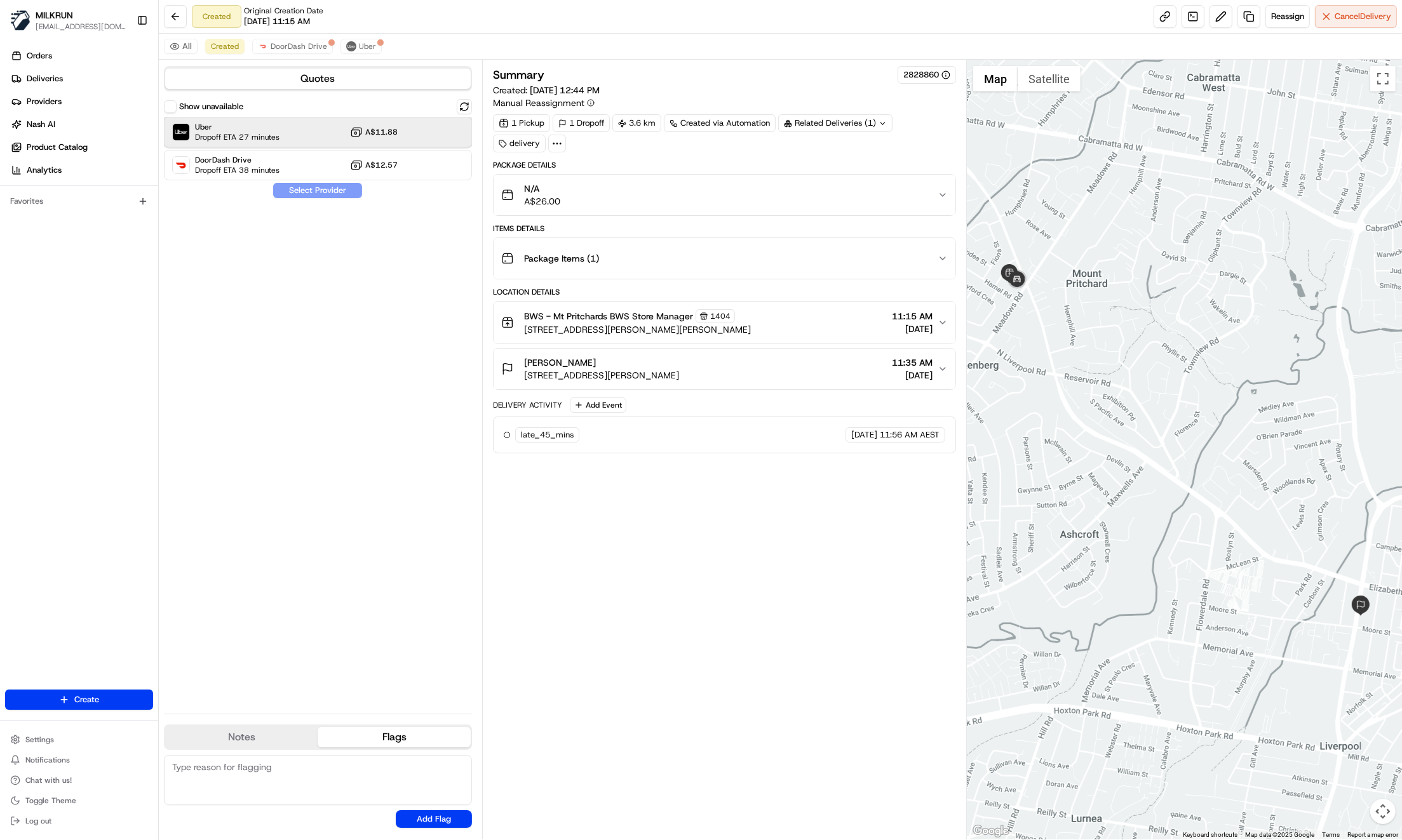
click at [274, 130] on span "Uber" at bounding box center [237, 127] width 84 height 11
click at [327, 195] on button "Assign Provider" at bounding box center [317, 190] width 90 height 15
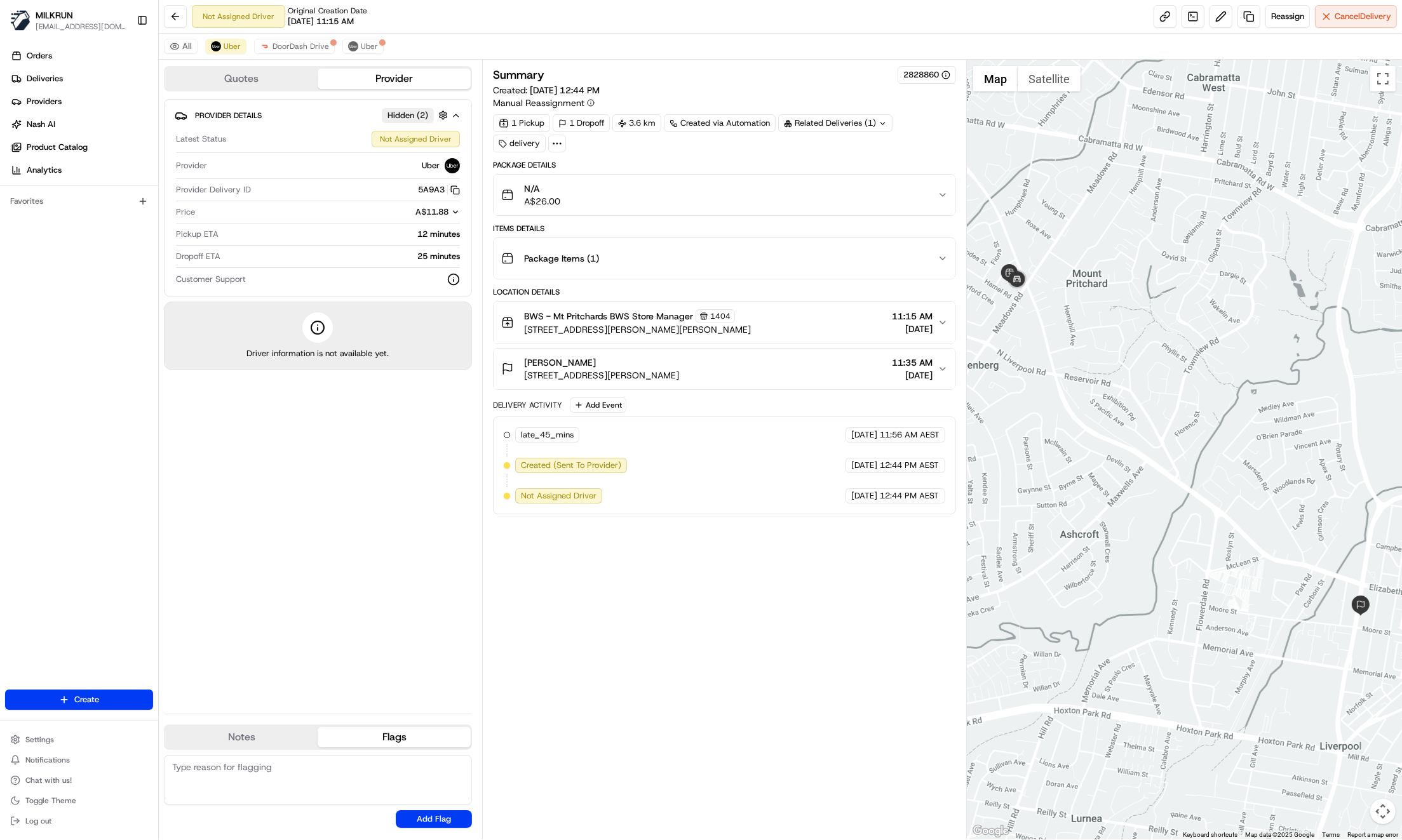
click at [313, 488] on div "Provider Details Hidden ( 2 ) Latest Status Not Assigned Driver Provider Uber P…" at bounding box center [318, 401] width 308 height 604
click at [247, 507] on div "Provider Details Hidden ( 2 ) Latest Status Not Assigned Driver Provider Uber P…" at bounding box center [318, 401] width 308 height 604
click at [302, 553] on div "Provider Details Hidden ( 2 ) Latest Status Not Assigned Driver Provider Uber P…" at bounding box center [318, 401] width 308 height 604
click at [417, 633] on div "Provider Details Hidden ( 2 ) Latest Status Not Assigned Driver Provider Uber P…" at bounding box center [318, 401] width 308 height 604
click at [627, 627] on div "Summary 2828860 Created: 19/08/2025 12:44 PM Manual Reassignment 1 Pickup 1 Dro…" at bounding box center [724, 450] width 463 height 767
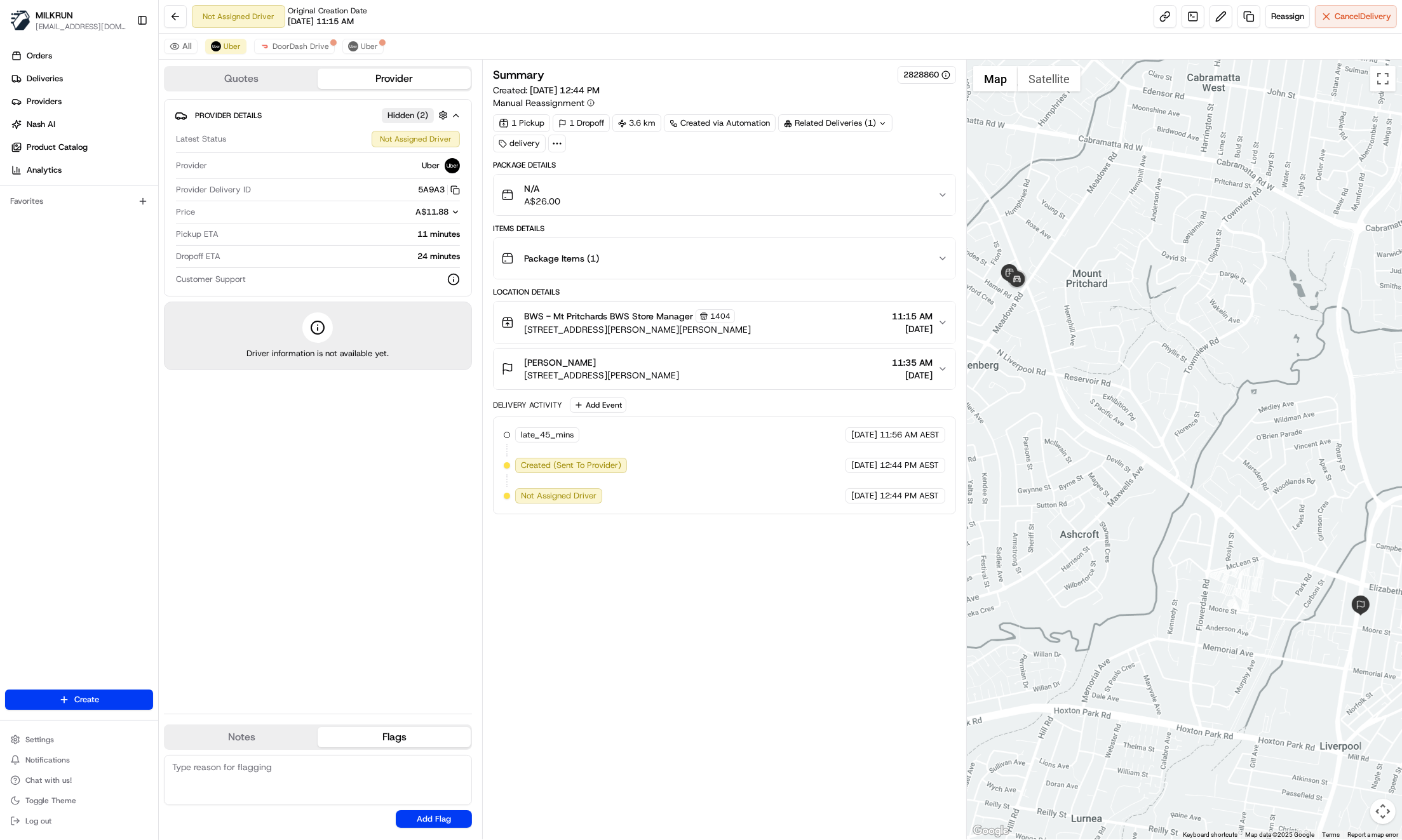
click at [740, 665] on div "Summary 2828860 Created: 19/08/2025 12:44 PM Manual Reassignment 1 Pickup 1 Dro…" at bounding box center [724, 450] width 463 height 767
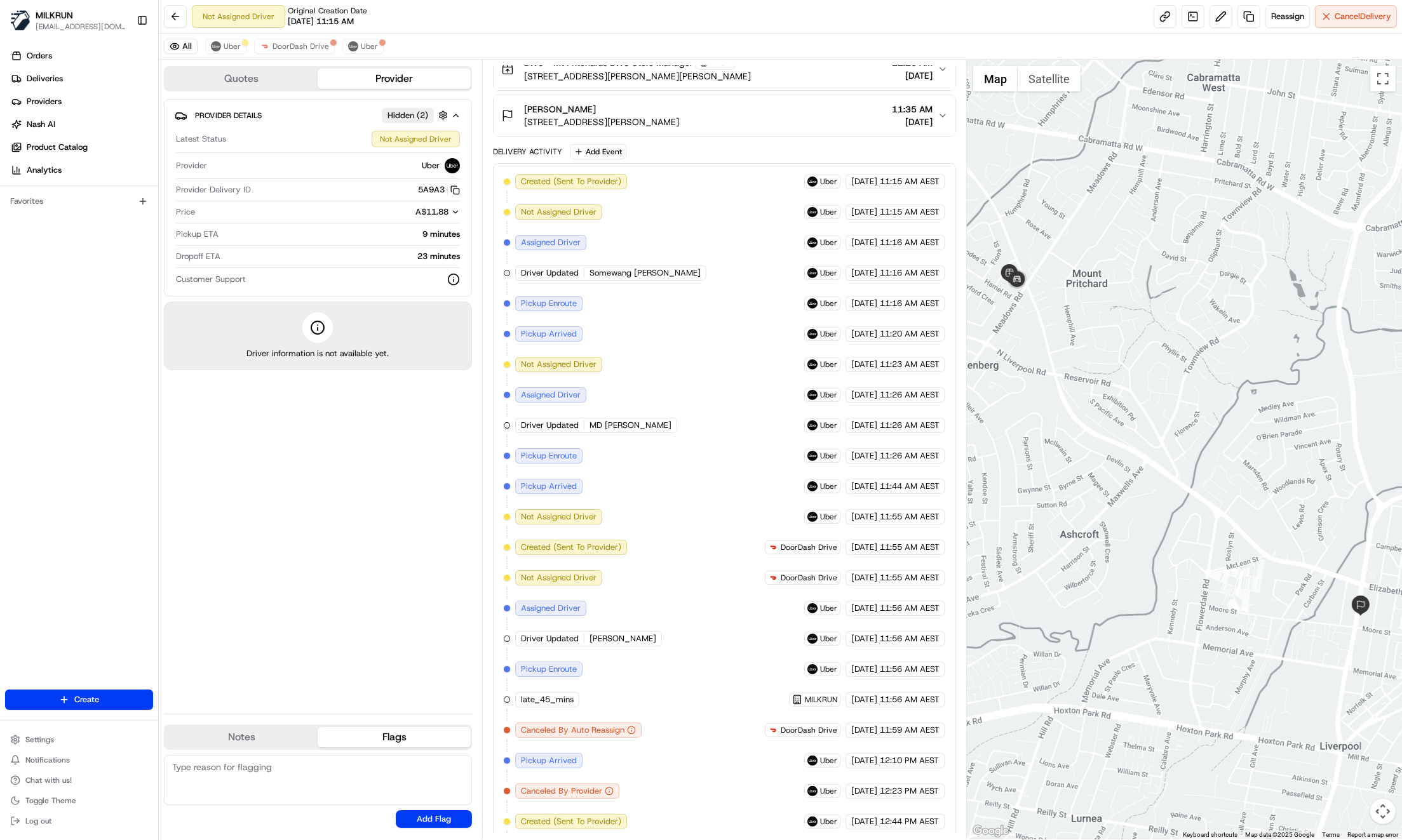
scroll to position [282, 0]
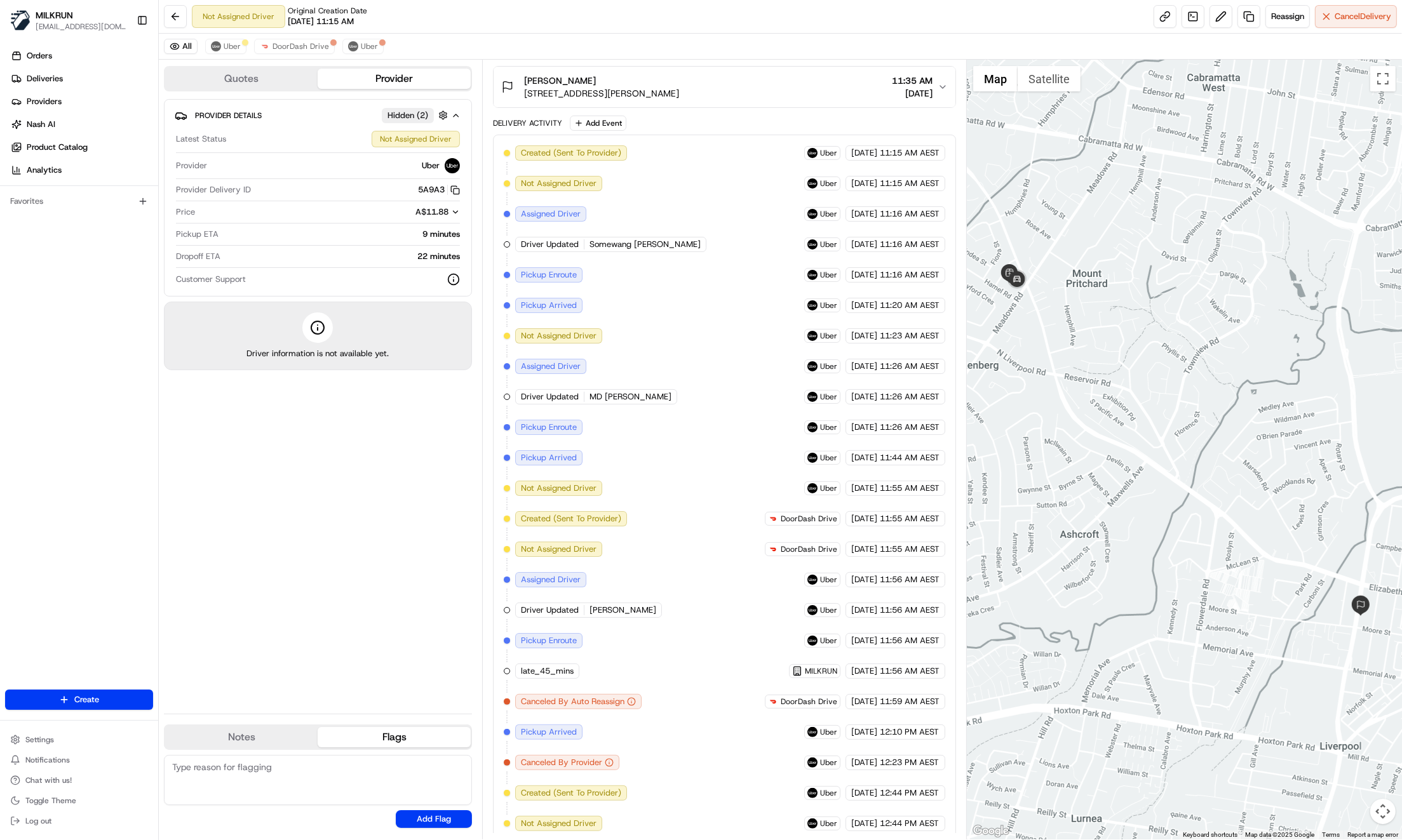
drag, startPoint x: 685, startPoint y: 782, endPoint x: 677, endPoint y: 776, distance: 10.0
click at [684, 780] on div "Created (Sent To Provider) Uber 19/08/2025 11:15 AM AEST Not Assigned Driver Ub…" at bounding box center [725, 488] width 442 height 686
click at [335, 541] on div "Provider Details Hidden ( 2 ) Latest Status Not Assigned Driver Provider Uber P…" at bounding box center [318, 401] width 308 height 604
click at [363, 578] on div "Provider Details Hidden ( 2 ) Latest Status Not Assigned Driver Provider Uber P…" at bounding box center [318, 401] width 308 height 604
click at [317, 612] on div "Provider Details Hidden ( 2 ) Latest Status Not Assigned Driver Provider Uber P…" at bounding box center [318, 401] width 308 height 604
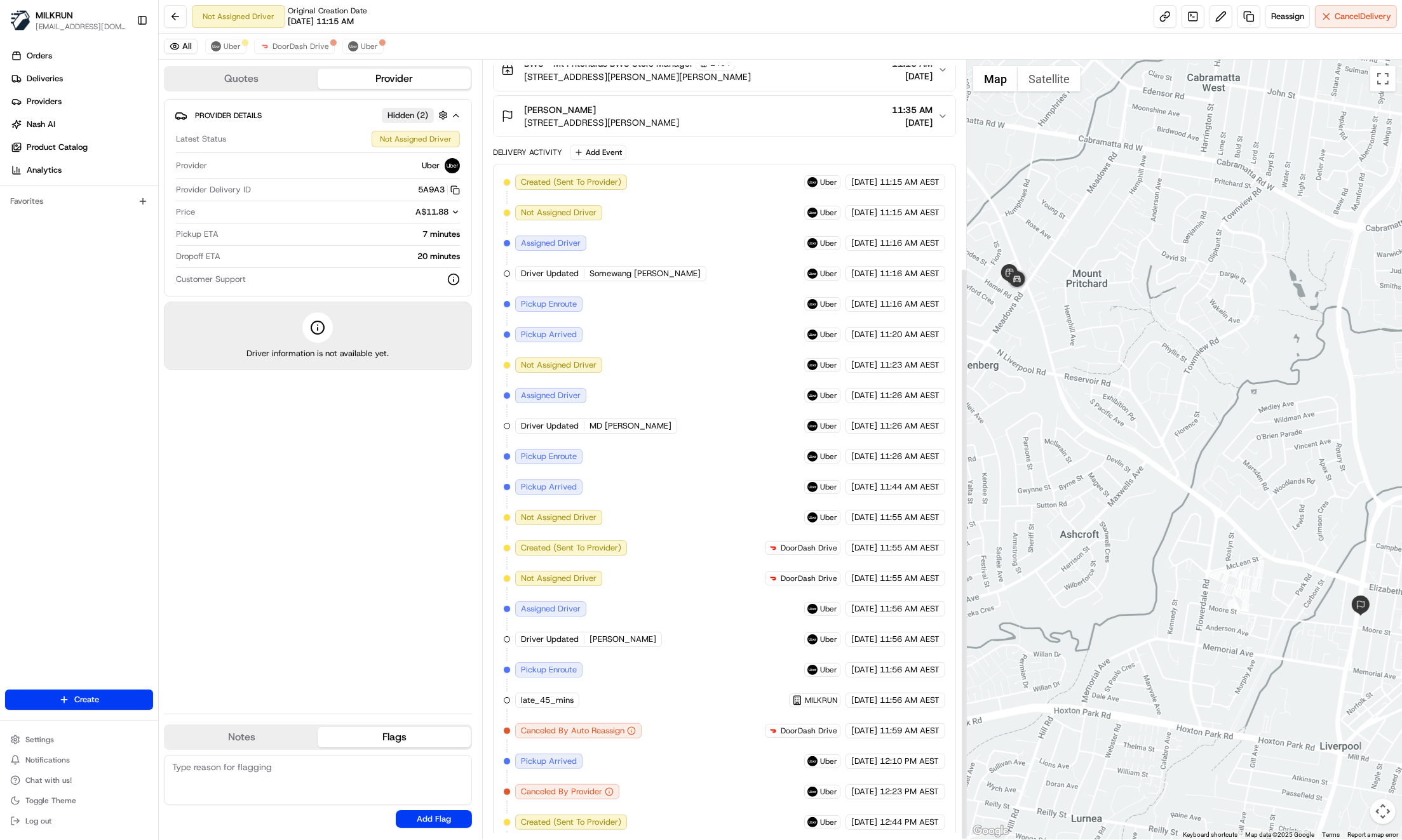
scroll to position [282, 0]
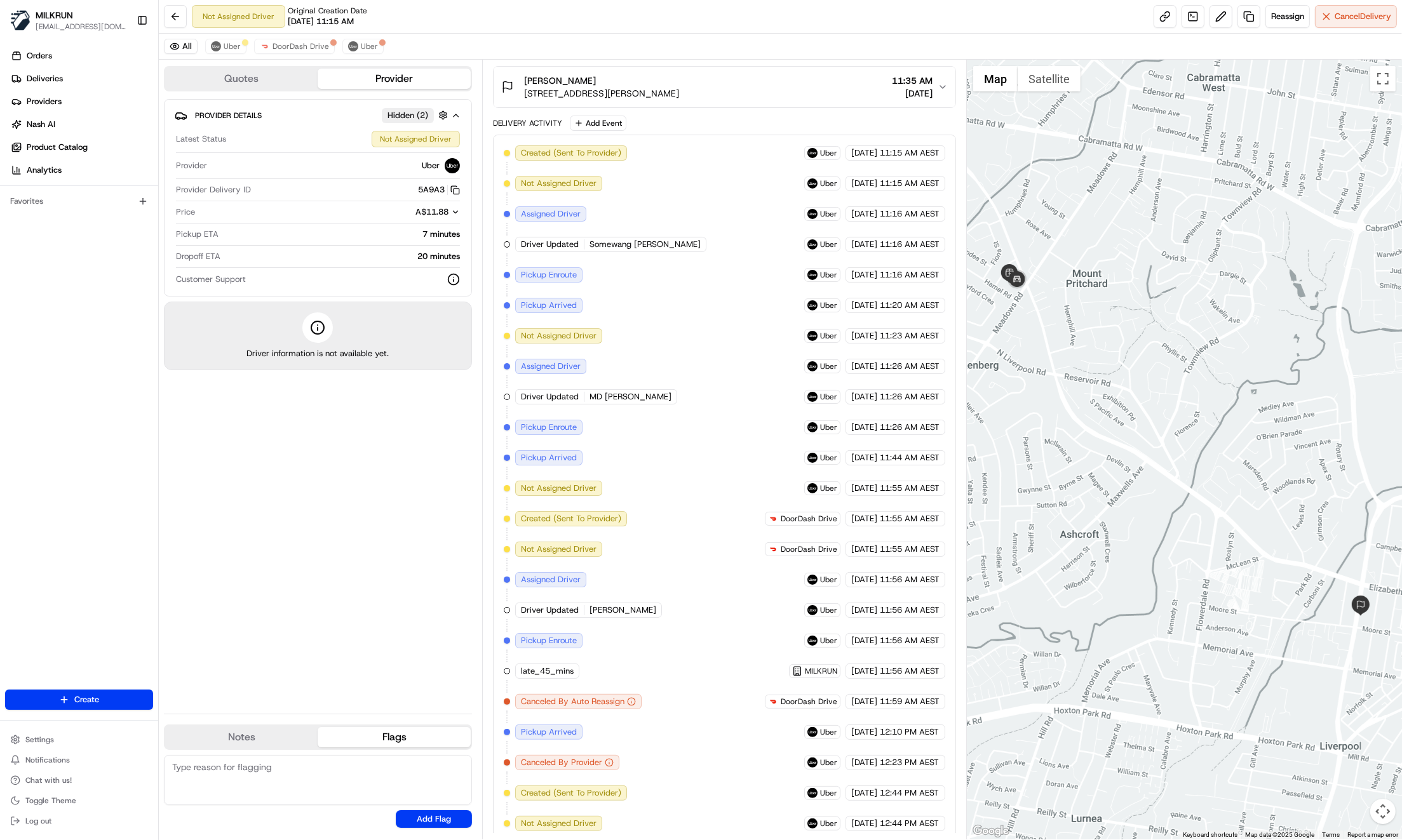
click at [282, 590] on div "Provider Details Hidden ( 2 ) Latest Status Not Assigned Driver Provider Uber P…" at bounding box center [318, 401] width 308 height 604
click at [416, 625] on div "Provider Details Hidden ( 2 ) Latest Status Not Assigned Driver Provider Uber P…" at bounding box center [318, 401] width 308 height 604
click at [368, 552] on div "Provider Details Hidden ( 2 ) Latest Status Not Assigned Driver Provider Uber P…" at bounding box center [318, 401] width 308 height 604
click at [605, 710] on div "Created (Sent To Provider) Uber [DATE] 11:15 AM AEST Not Assigned Driver Uber […" at bounding box center [725, 488] width 442 height 686
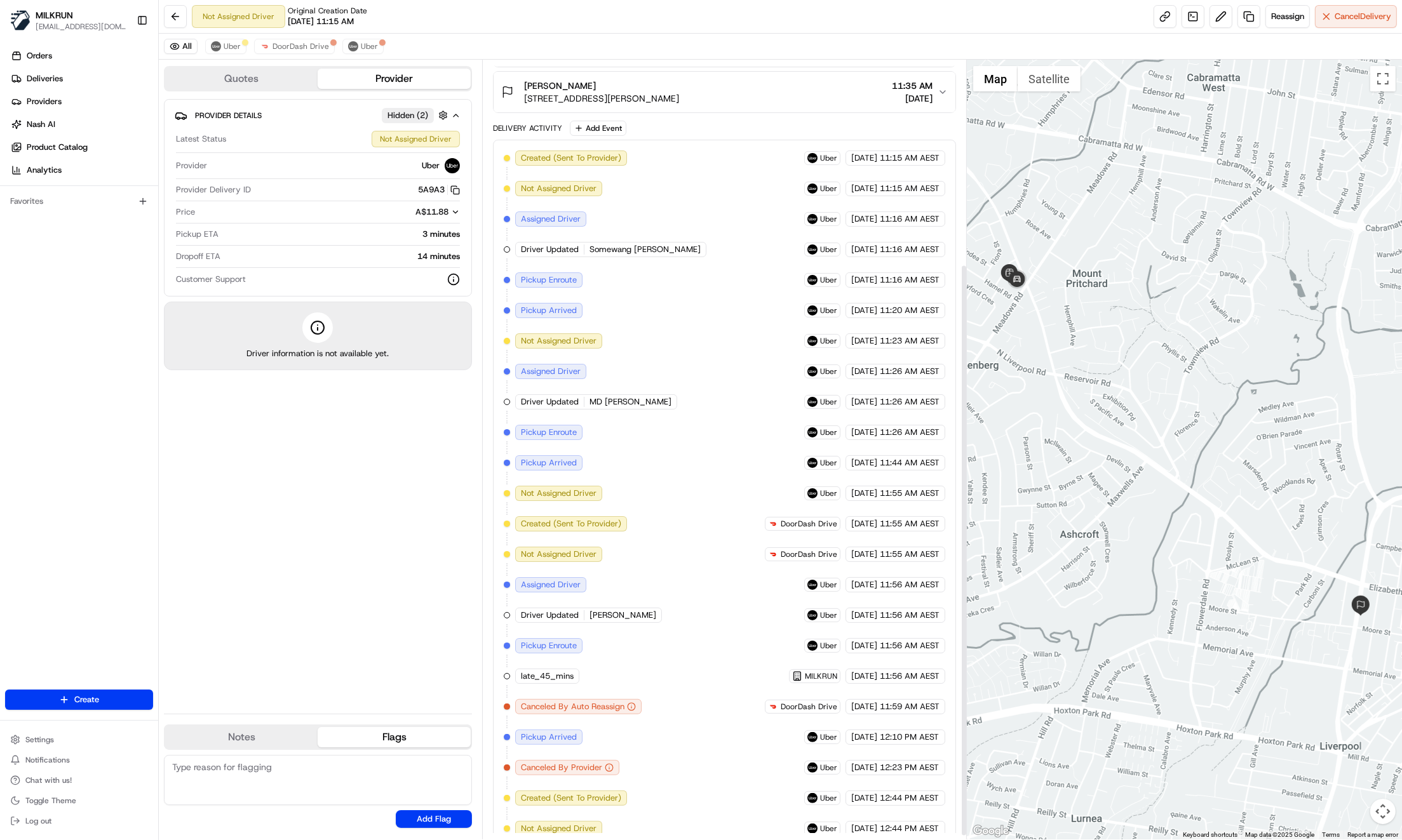
scroll to position [282, 0]
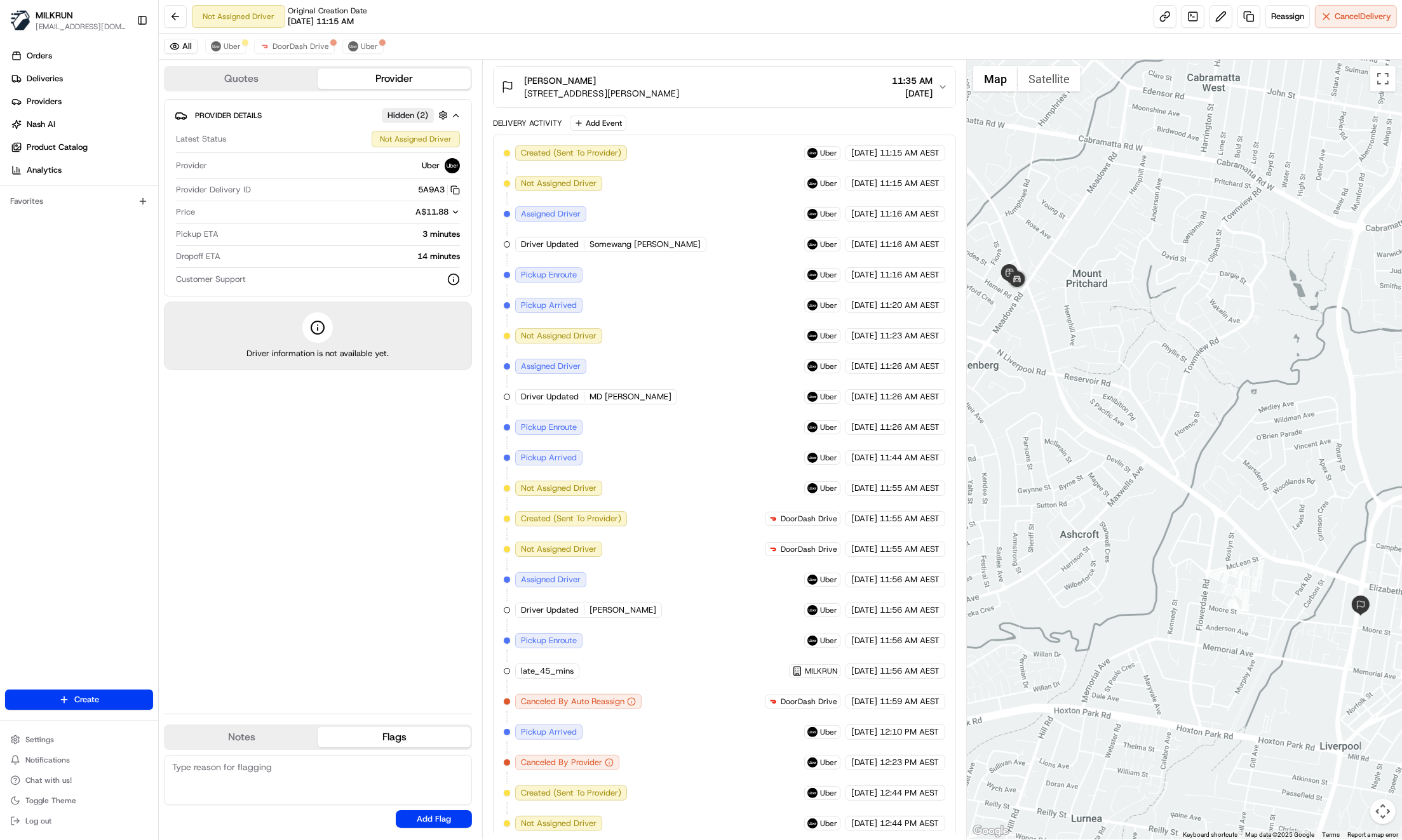
click at [352, 476] on div "Provider Details Hidden ( 2 ) Latest Status Not Assigned Driver Provider Uber P…" at bounding box center [318, 401] width 308 height 604
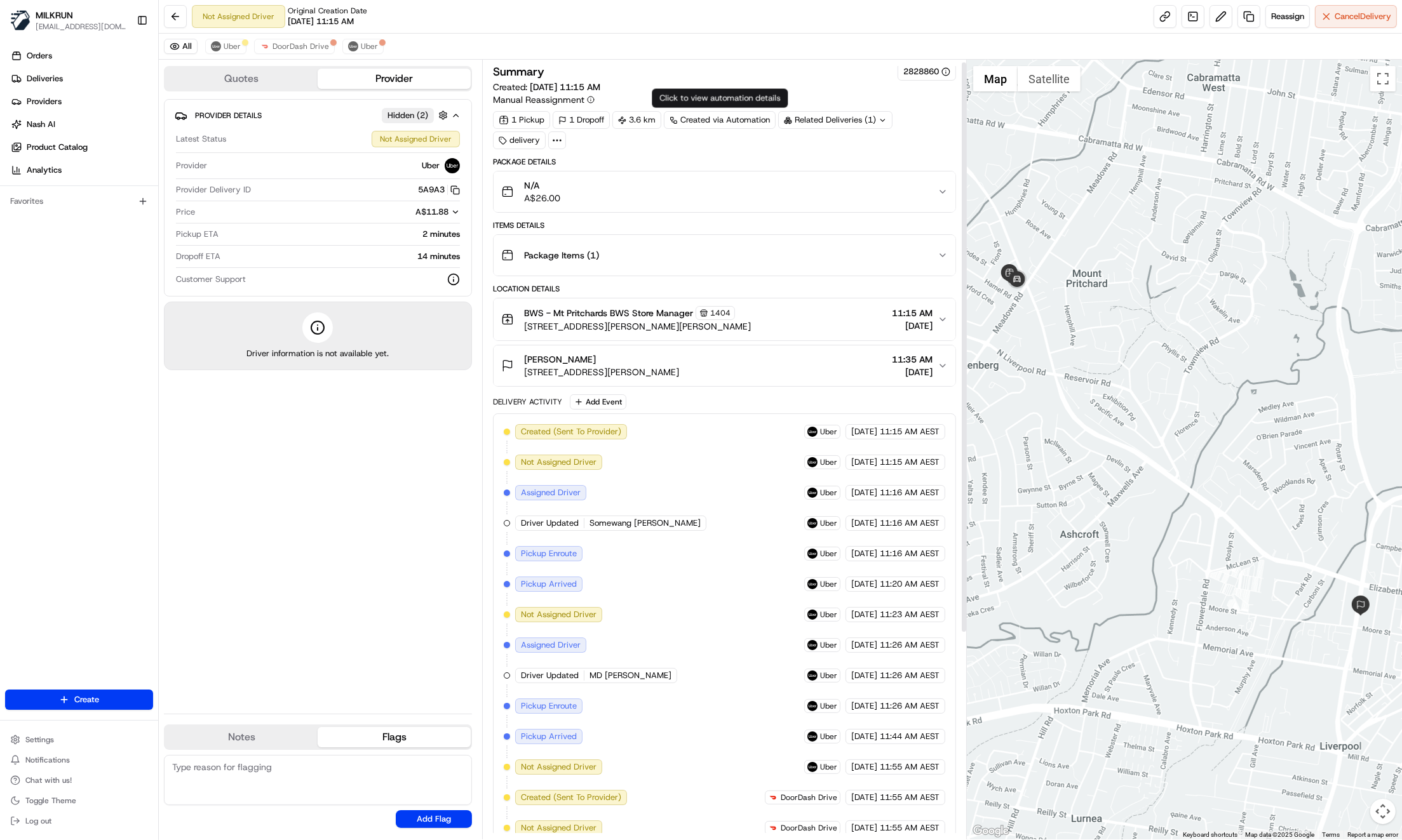
scroll to position [0, 0]
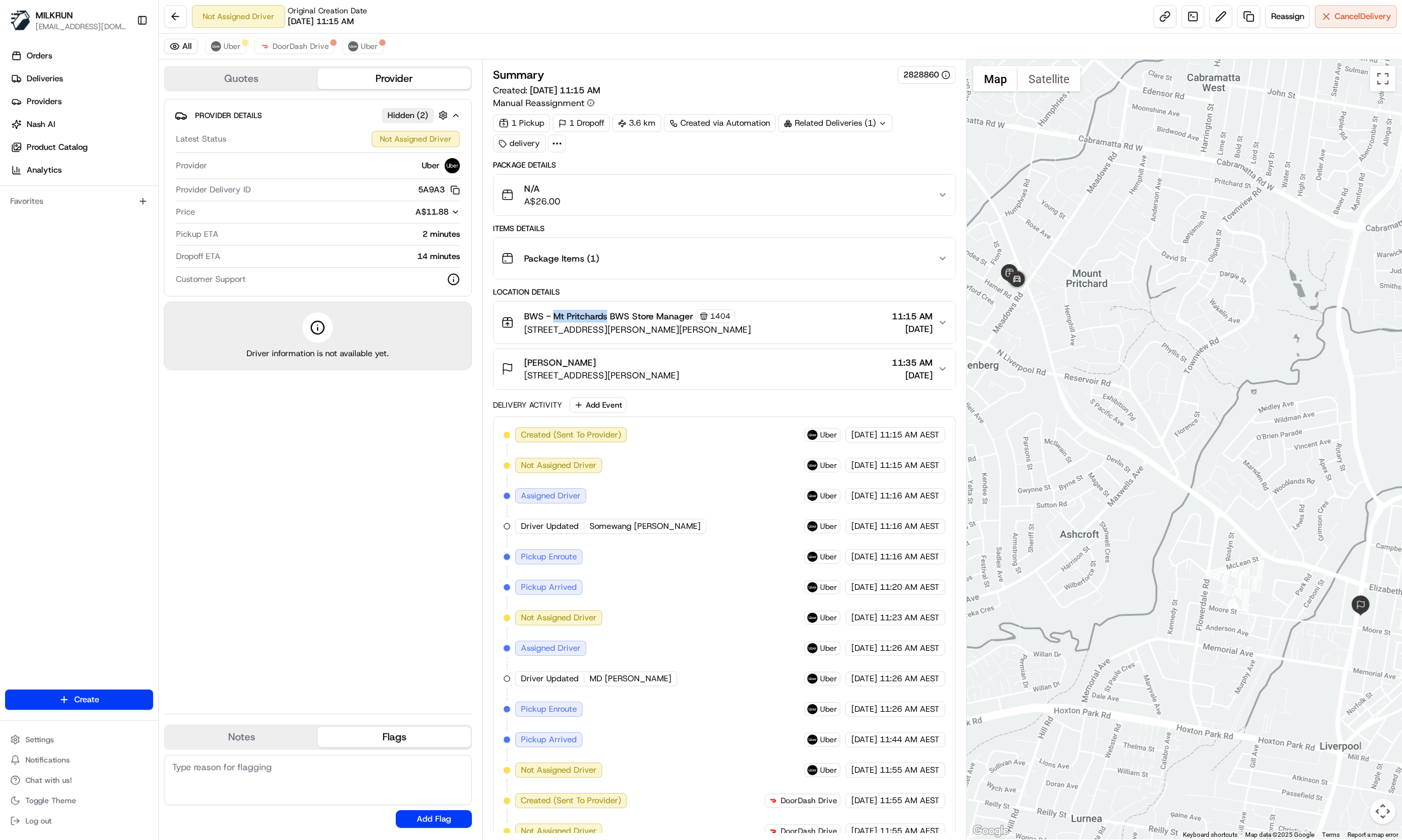
drag, startPoint x: 562, startPoint y: 313, endPoint x: 609, endPoint y: 318, distance: 47.3
click at [609, 318] on span "BWS - Mt Pritchards BWS Store Manager" at bounding box center [609, 317] width 169 height 13
click at [609, 319] on span "BWS - Mt Pritchards BWS Store Manager" at bounding box center [609, 317] width 169 height 13
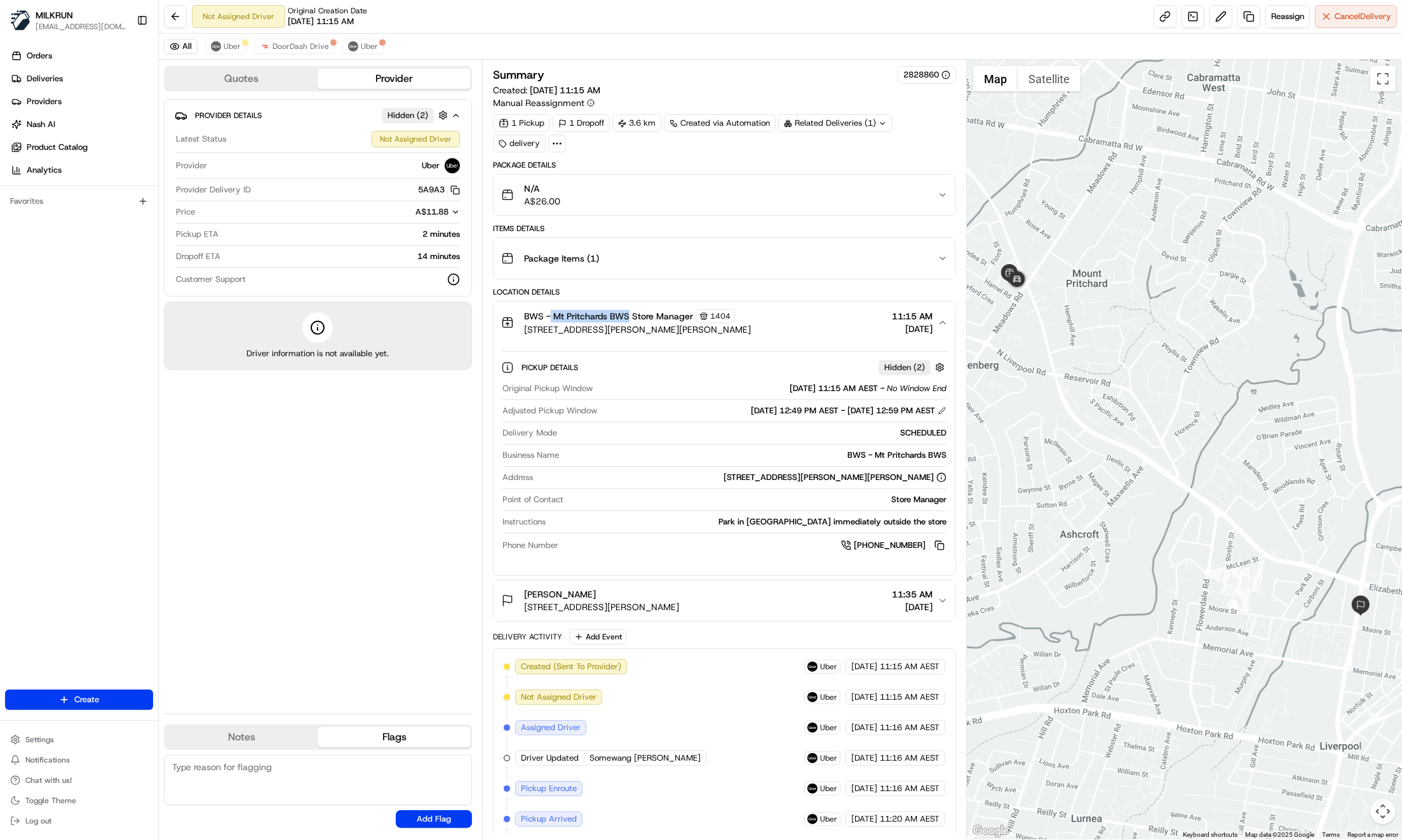
drag, startPoint x: 551, startPoint y: 313, endPoint x: 626, endPoint y: 318, distance: 75.2
click at [628, 317] on span "BWS - Mt Pritchards BWS Store Manager" at bounding box center [609, 317] width 169 height 13
copy span "Mt Pritchards BWS"
drag, startPoint x: 522, startPoint y: 590, endPoint x: 604, endPoint y: 594, distance: 82.1
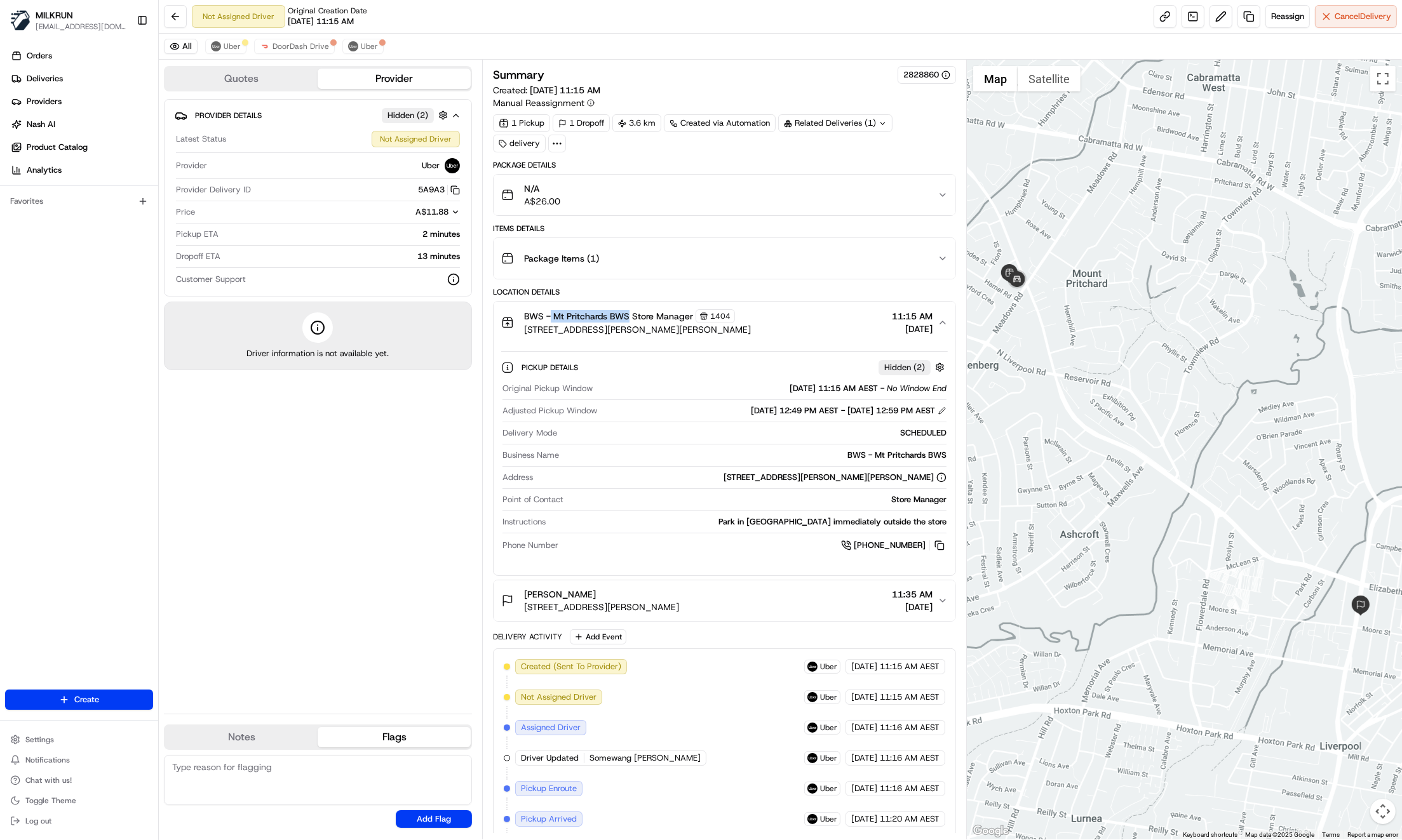
click at [604, 594] on div "[PERSON_NAME] [STREET_ADDRESS][PERSON_NAME]" at bounding box center [589, 600] width 177 height 25
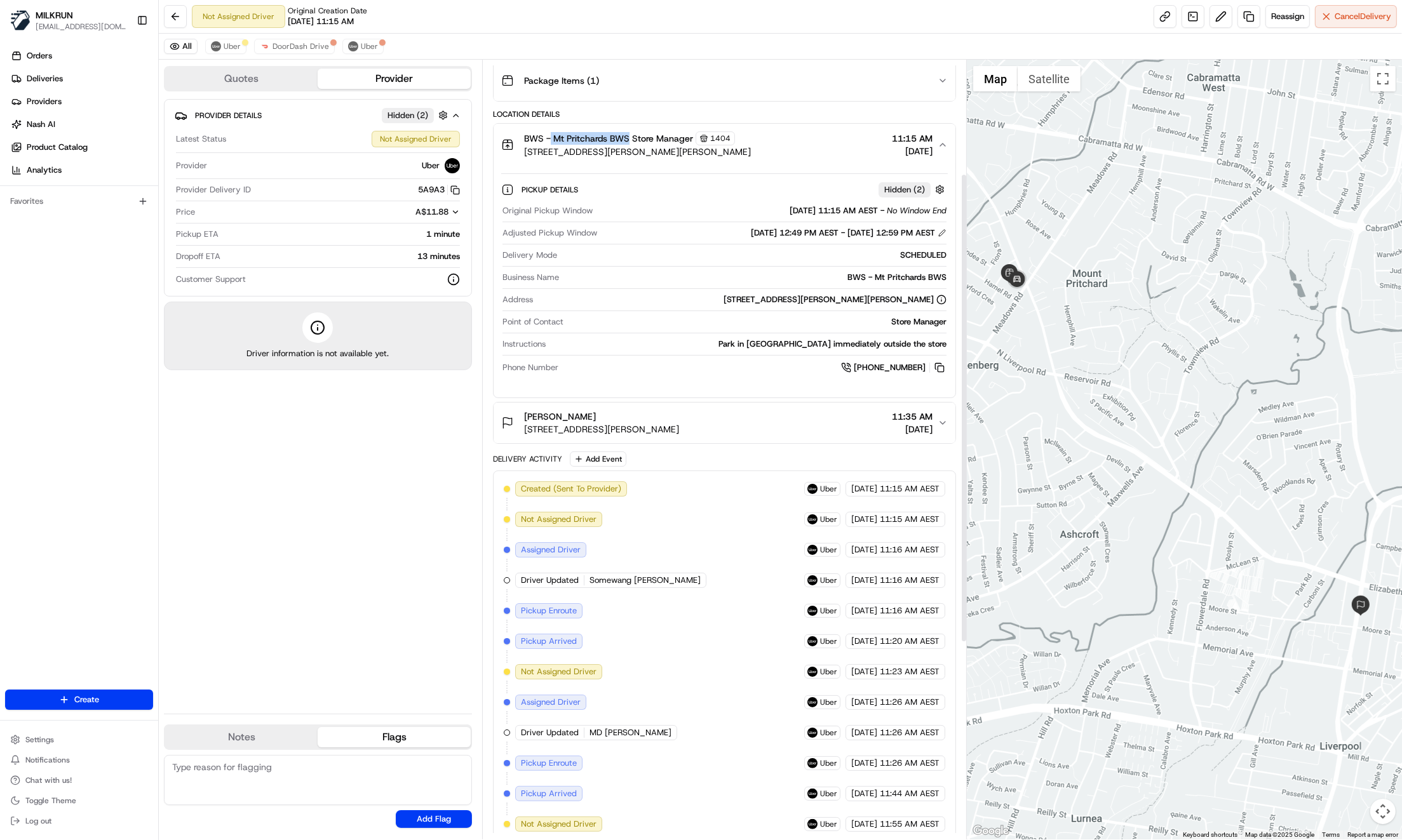
scroll to position [143, 0]
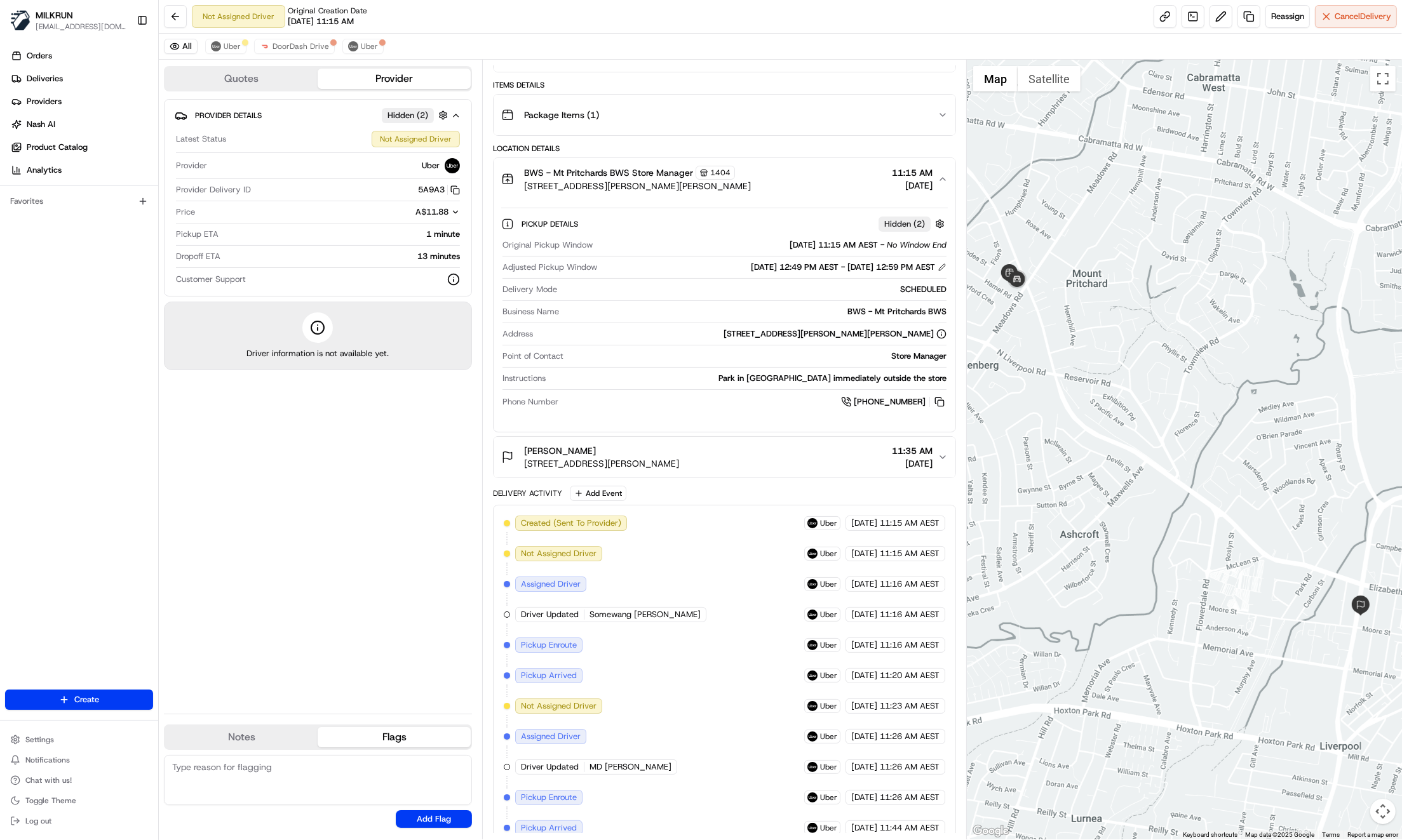
drag, startPoint x: 381, startPoint y: 473, endPoint x: 468, endPoint y: 469, distance: 87.1
click at [381, 472] on div "Provider Details Hidden ( 2 ) Latest Status Not Assigned Driver Provider Uber P…" at bounding box center [318, 401] width 308 height 604
drag, startPoint x: 528, startPoint y: 445, endPoint x: 598, endPoint y: 451, distance: 70.3
click at [596, 451] on span "[PERSON_NAME]" at bounding box center [560, 451] width 72 height 13
click at [378, 565] on div "Provider Details Hidden ( 2 ) Latest Status Not Assigned Driver Provider Uber P…" at bounding box center [318, 401] width 308 height 604
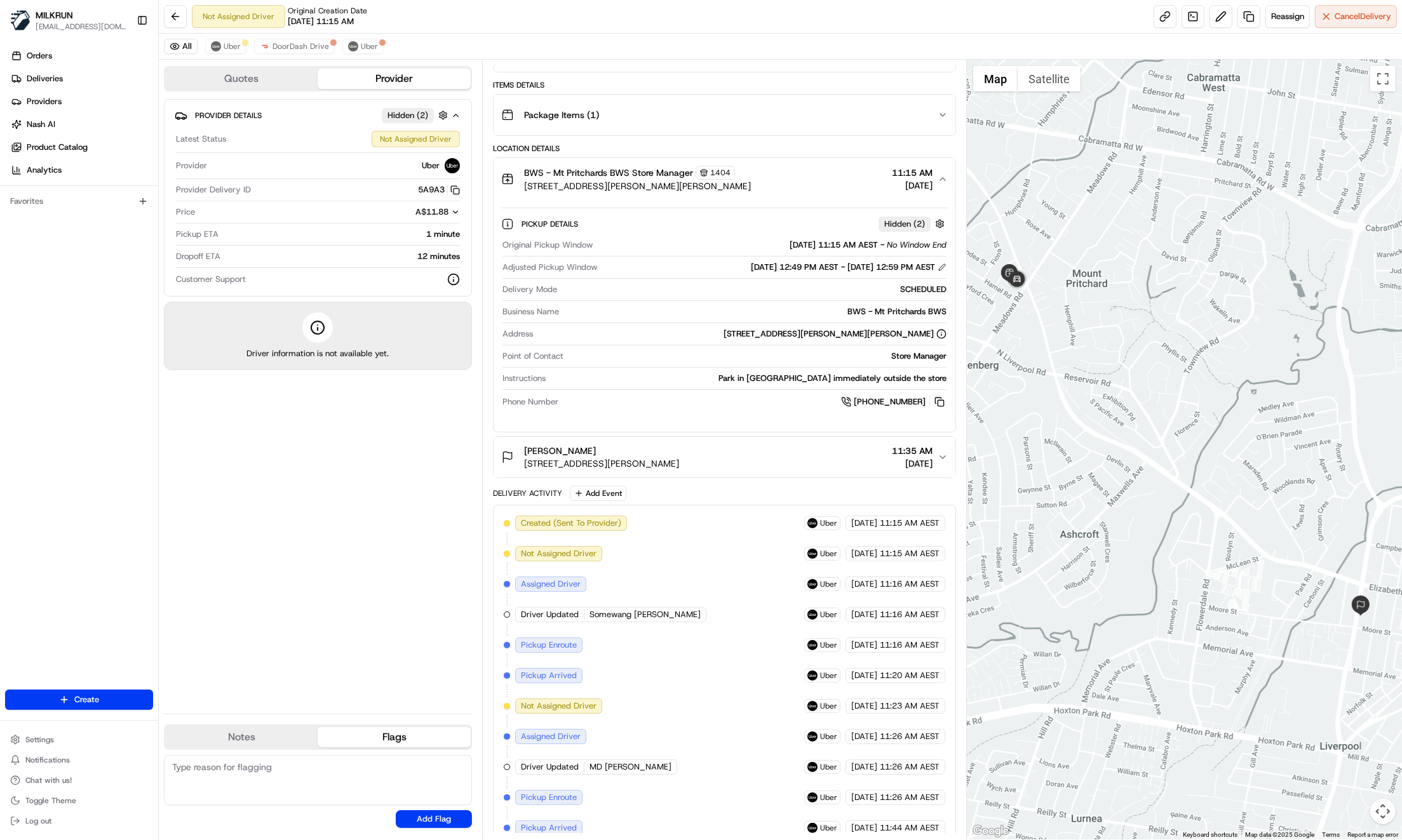
click at [301, 522] on div "Provider Details Hidden ( 2 ) Latest Status Not Assigned Driver Provider Uber P…" at bounding box center [318, 401] width 308 height 604
click at [266, 547] on div "Provider Details Hidden ( 2 ) Latest Status Not Assigned Driver Provider Uber P…" at bounding box center [318, 401] width 308 height 604
drag, startPoint x: 520, startPoint y: 168, endPoint x: 692, endPoint y: 173, distance: 172.1
click at [692, 173] on div "BWS - Mt Pritchards BWS Store Manager [STREET_ADDRESS][PERSON_NAME][PERSON_NAME]" at bounding box center [626, 179] width 250 height 27
copy span "BWS - Mt Pritchards BWS Store Manager"
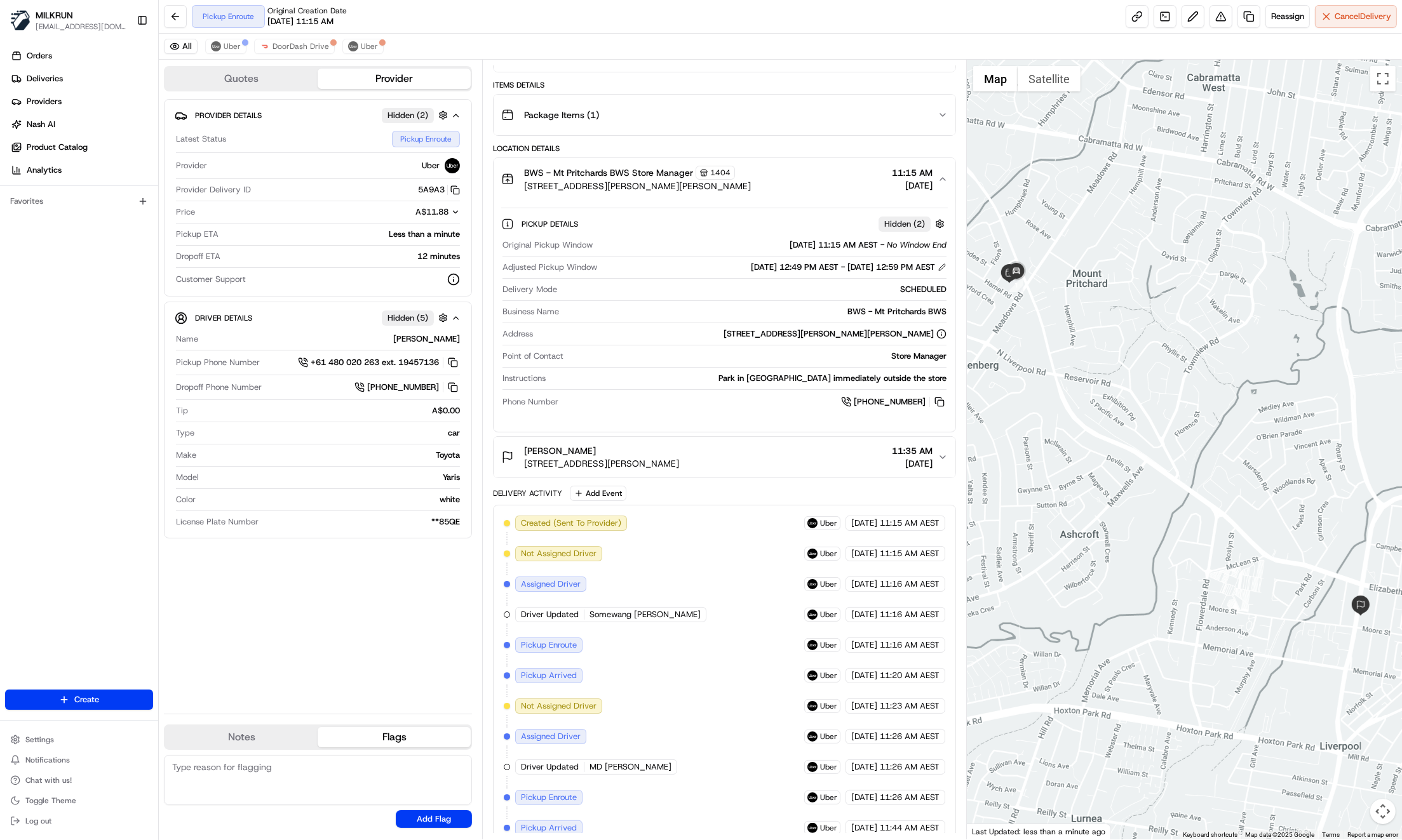
click at [101, 497] on div "Orders Deliveries Providers [PERSON_NAME] Product Catalog Analytics Favorites" at bounding box center [79, 369] width 158 height 657
click at [1353, 15] on span "Cancel Delivery" at bounding box center [1363, 16] width 57 height 11
click at [1344, 16] on span "Cancel Delivery" at bounding box center [1363, 16] width 57 height 11
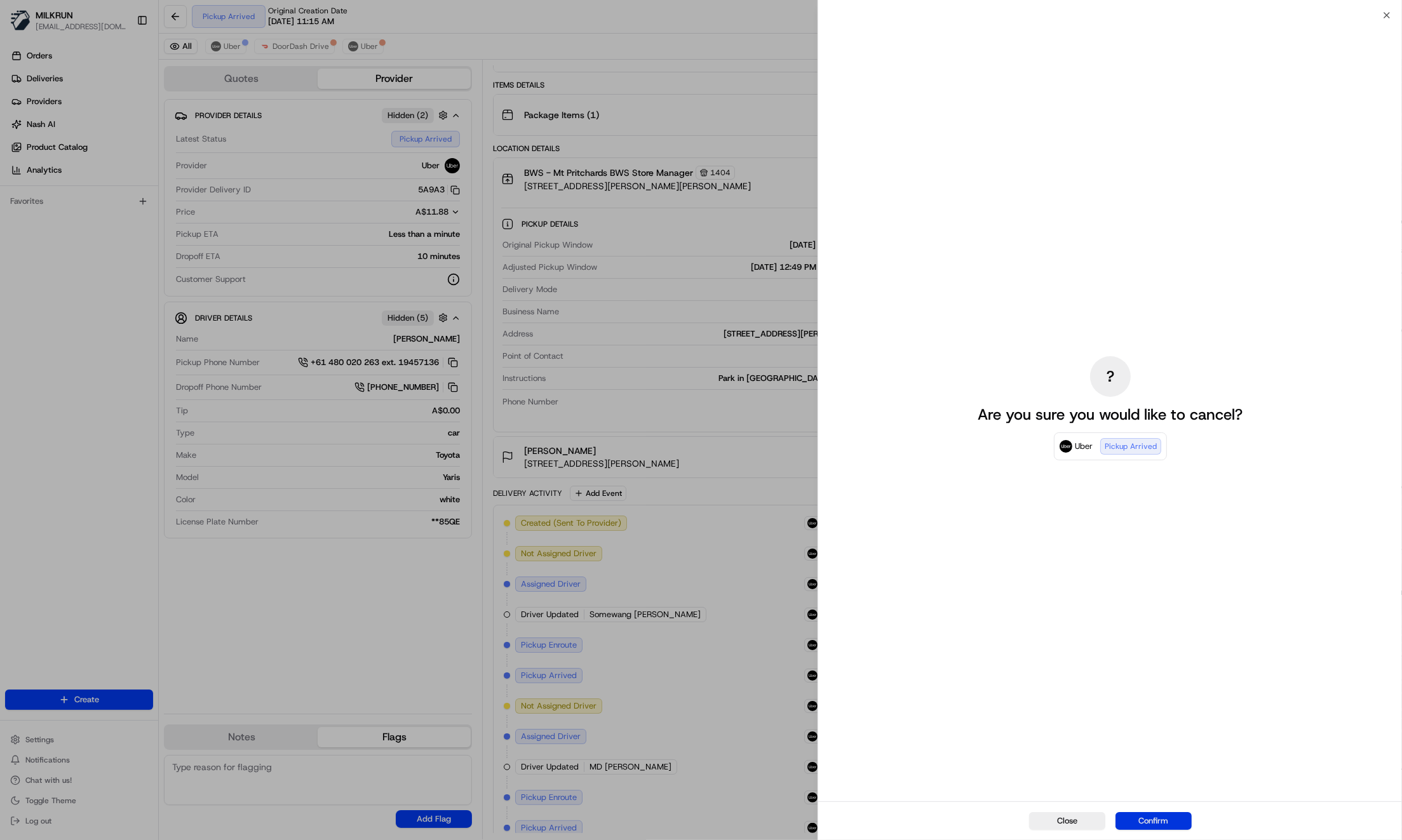
click at [1156, 821] on button "Confirm" at bounding box center [1153, 821] width 76 height 18
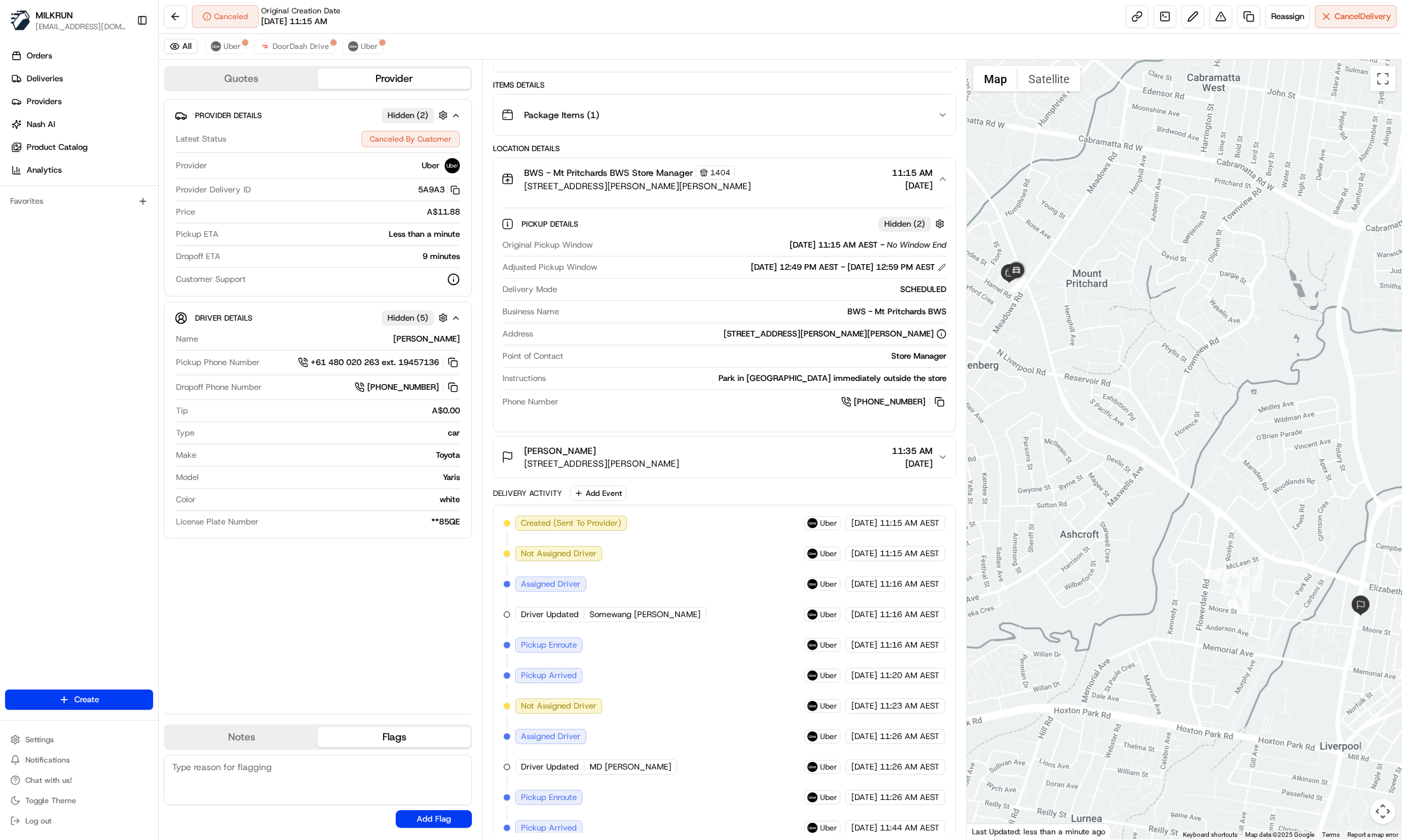
drag, startPoint x: 522, startPoint y: 445, endPoint x: 601, endPoint y: 451, distance: 79.2
click at [601, 448] on div "[PERSON_NAME] [STREET_ADDRESS][PERSON_NAME]" at bounding box center [589, 457] width 177 height 25
copy span "[PERSON_NAME]"
click at [87, 190] on div "Favorites" at bounding box center [79, 202] width 158 height 31
drag, startPoint x: 528, startPoint y: 445, endPoint x: 600, endPoint y: 452, distance: 72.3
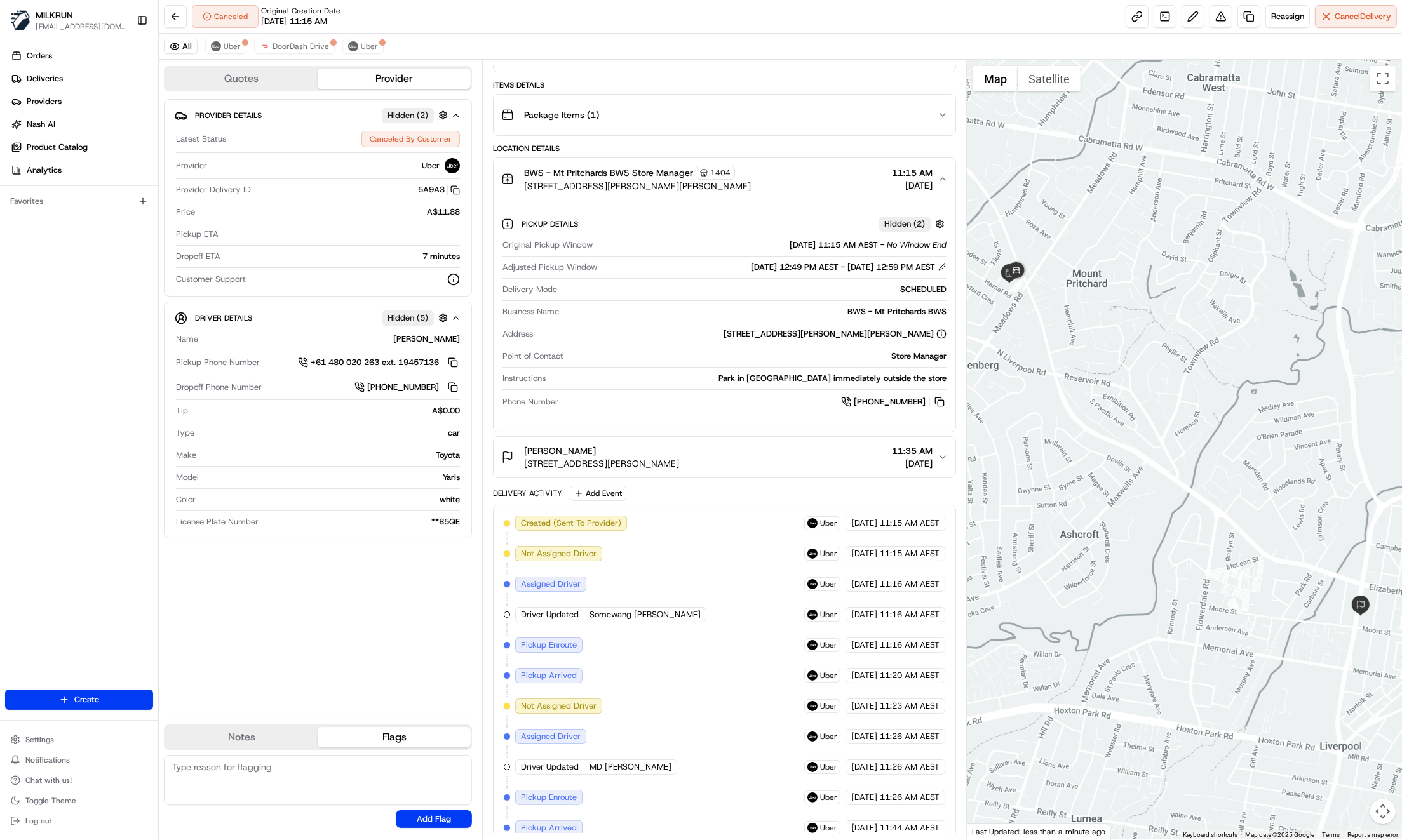
click at [600, 452] on div "[PERSON_NAME]" at bounding box center [601, 451] width 155 height 13
copy span "[PERSON_NAME]"
